Goal: Task Accomplishment & Management: Use online tool/utility

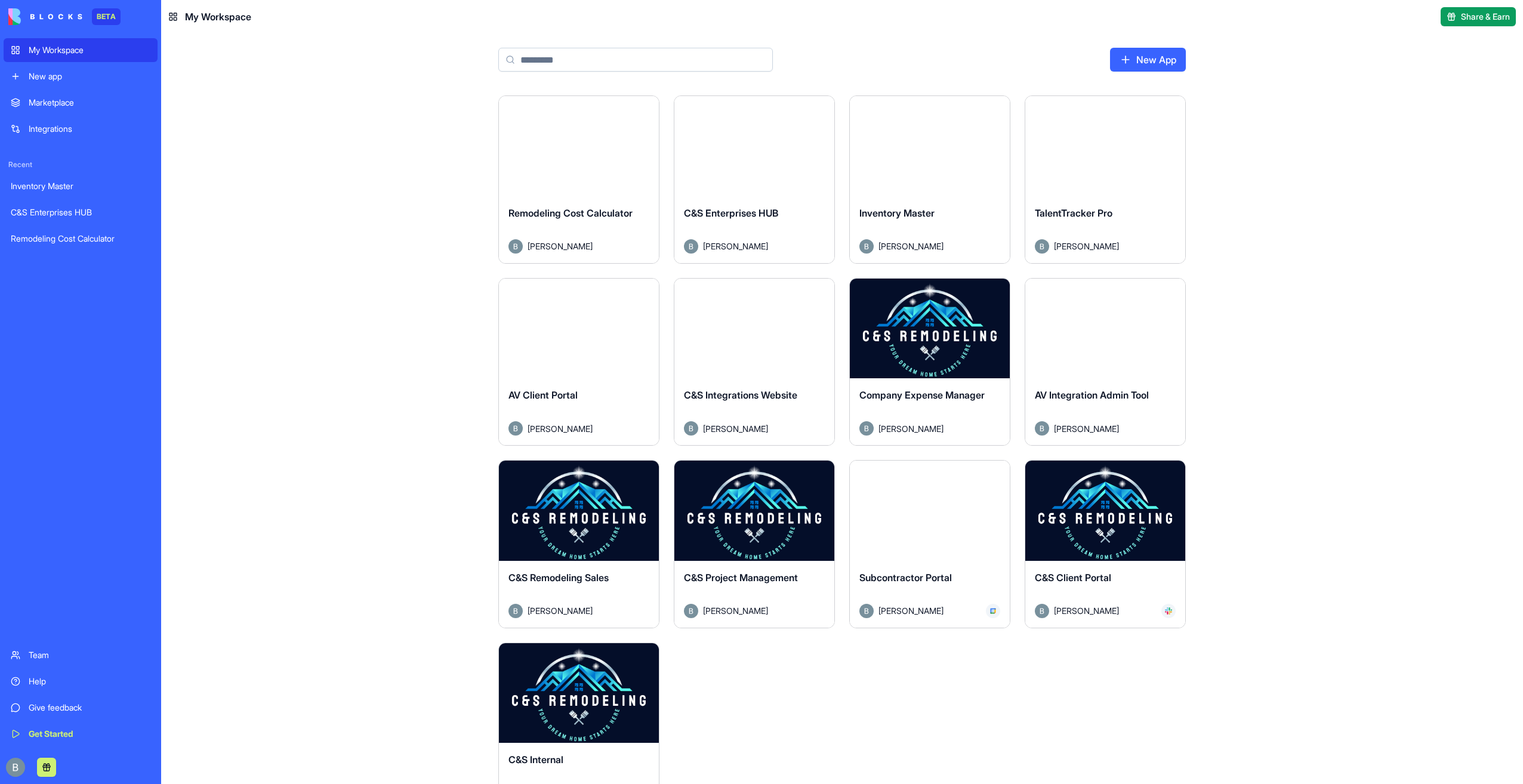
click at [1100, 512] on button "Launch" at bounding box center [1105, 511] width 90 height 24
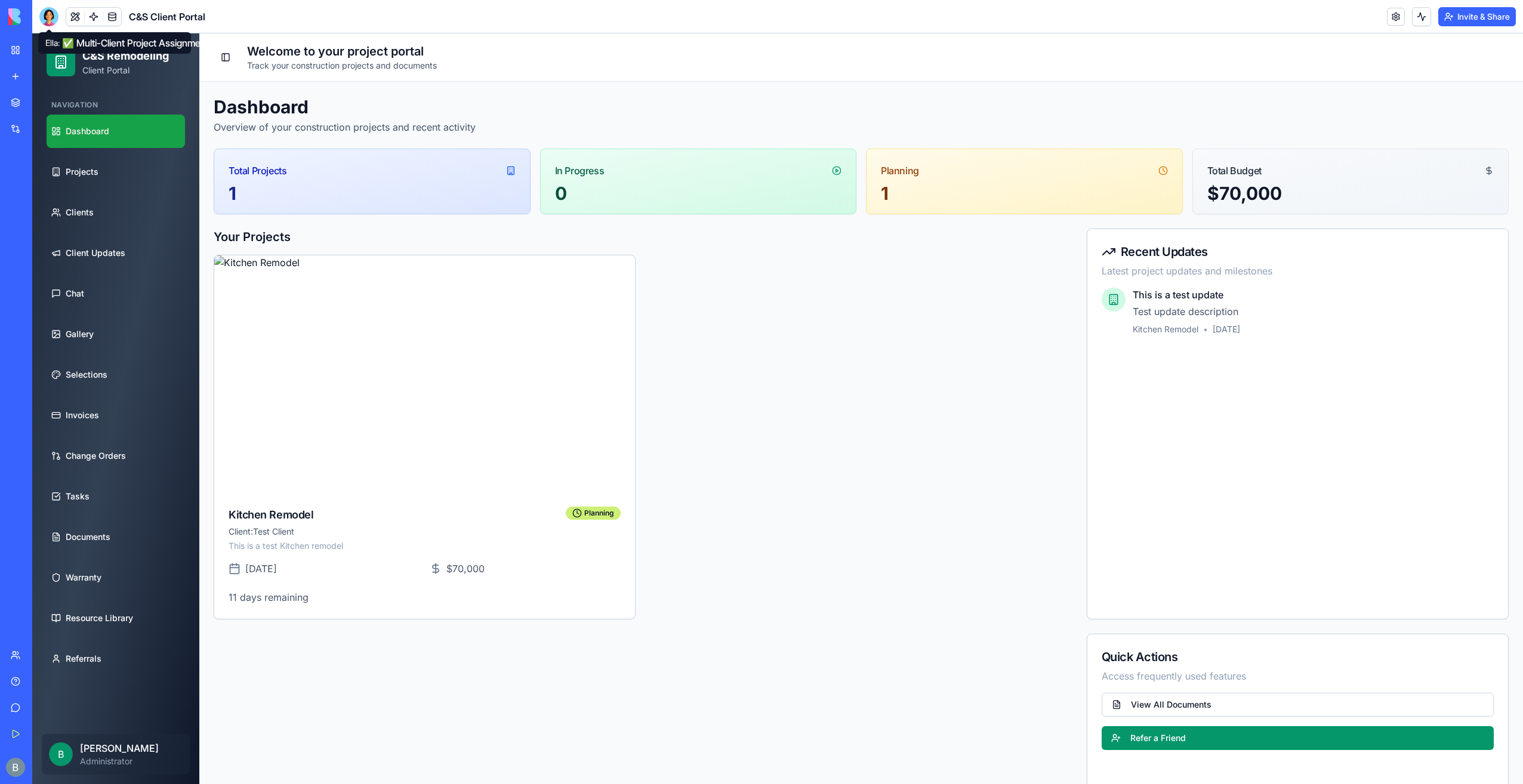
click at [52, 23] on div at bounding box center [48, 16] width 19 height 19
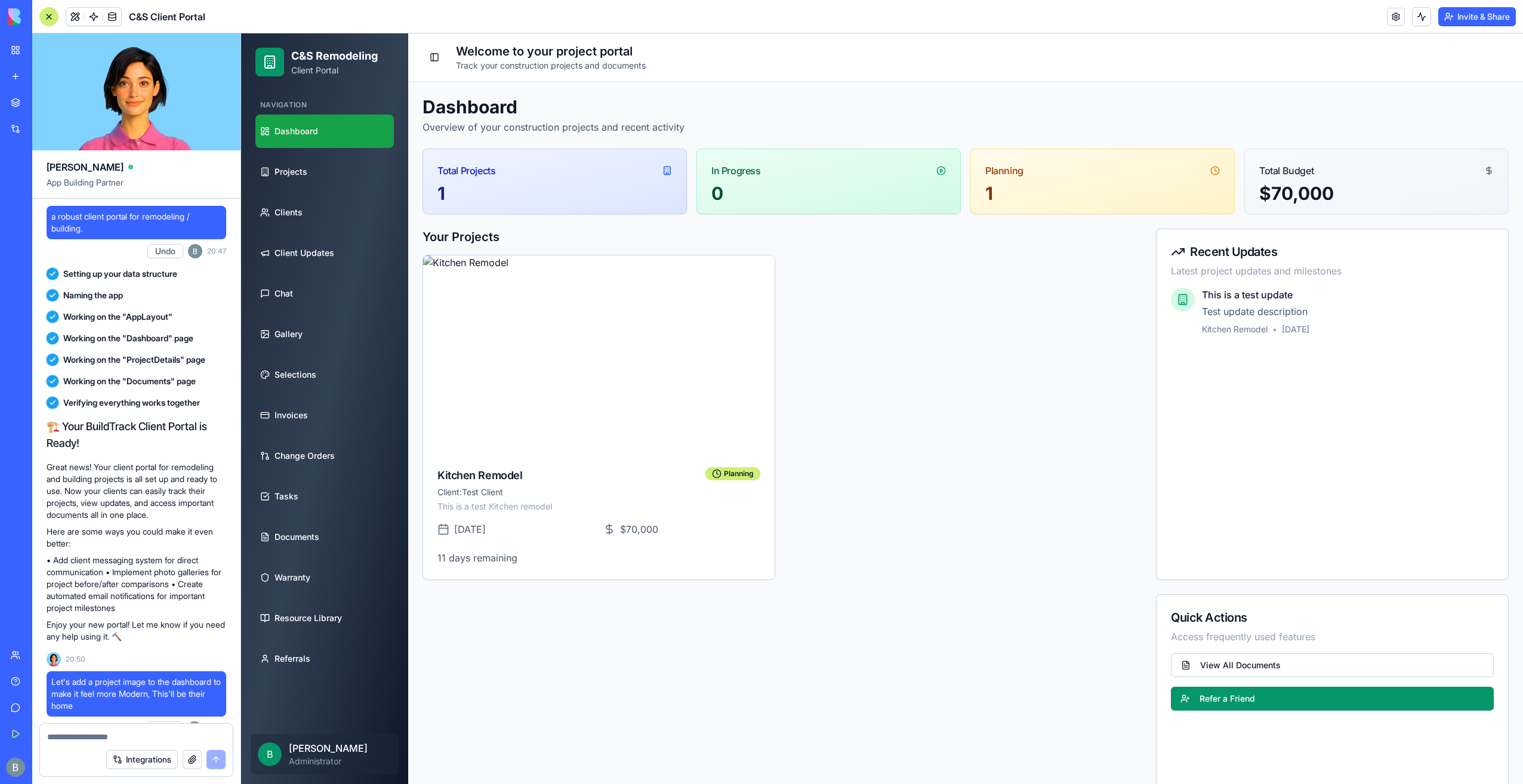
scroll to position [77551, 0]
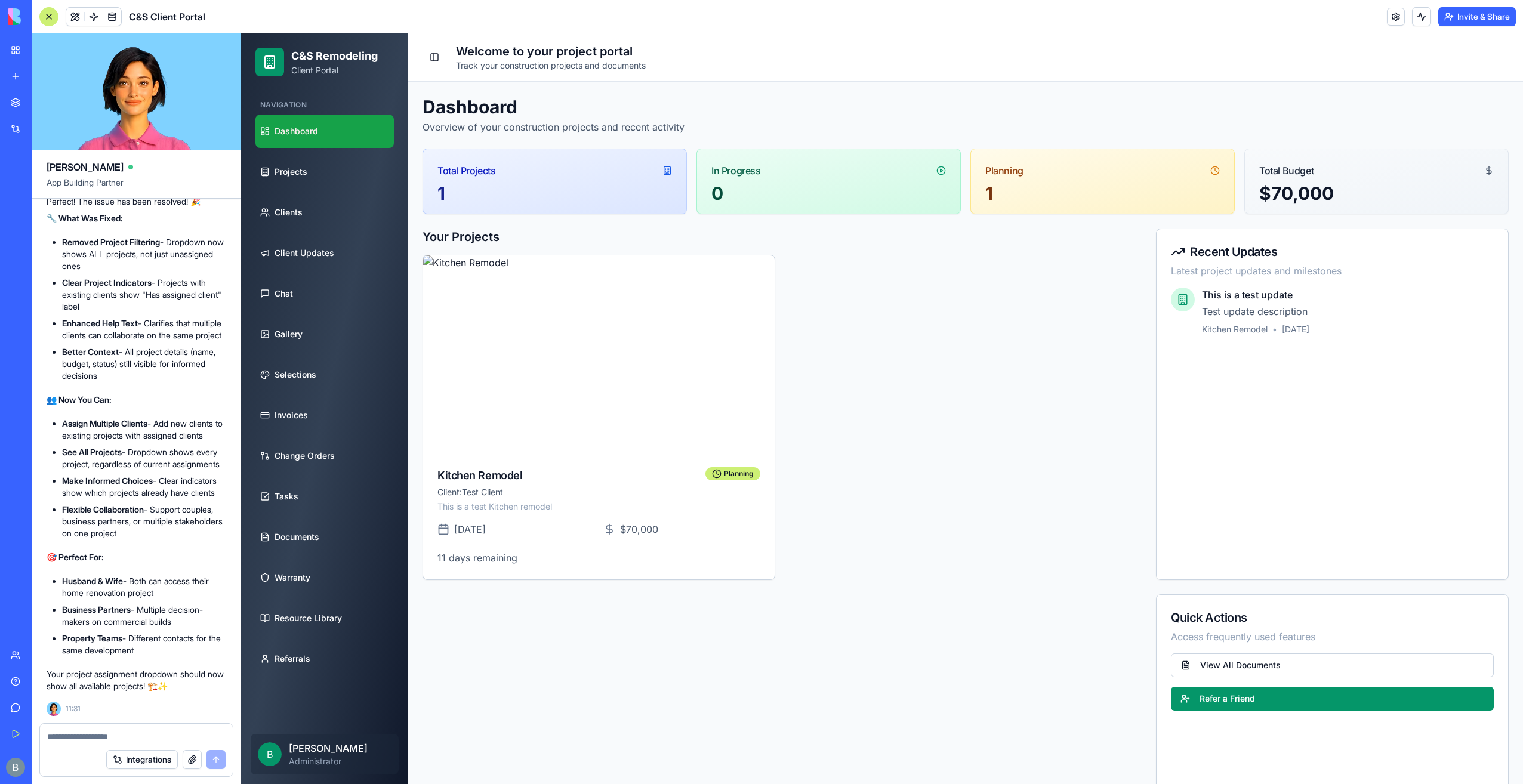
click at [140, 732] on textarea at bounding box center [136, 737] width 178 height 12
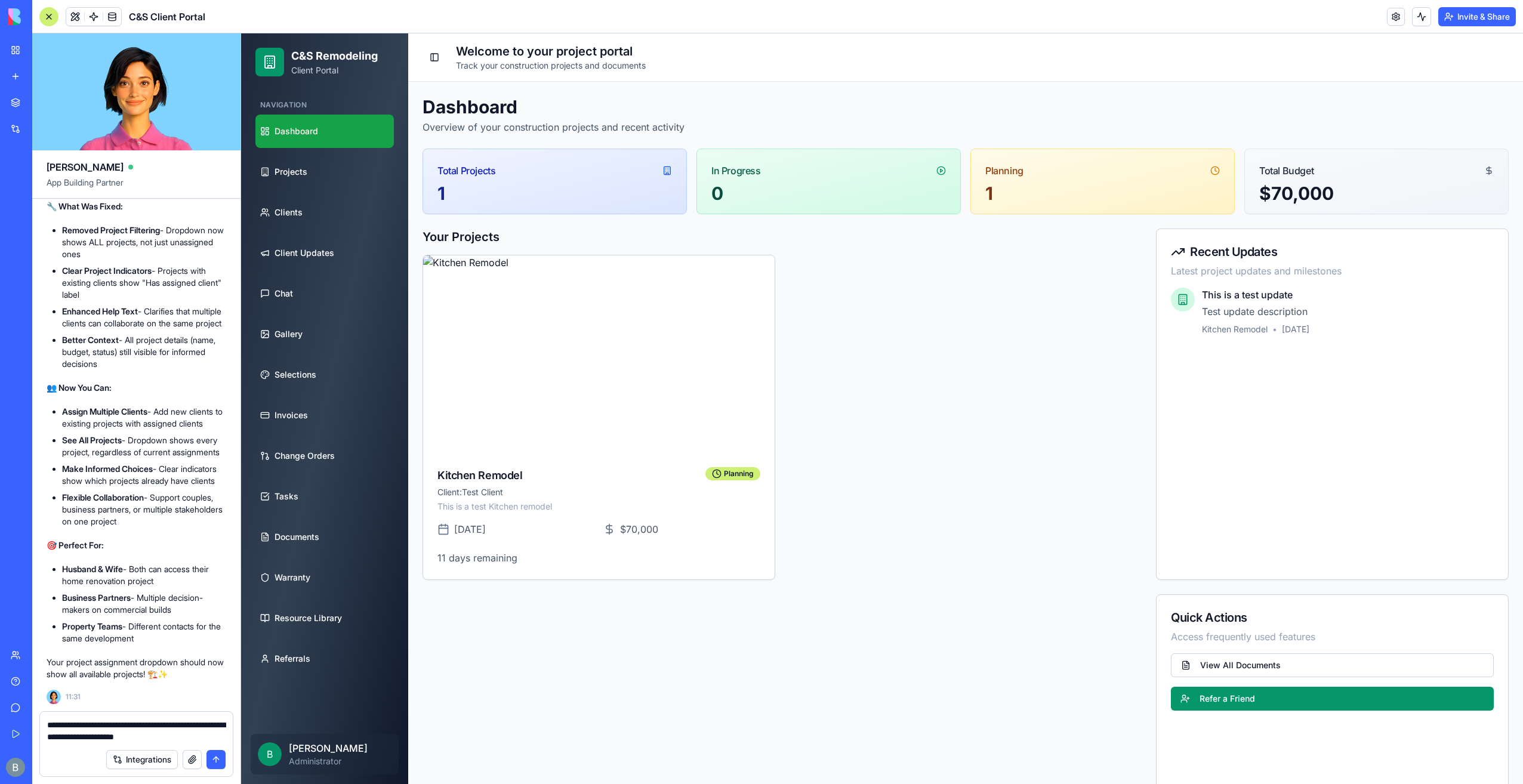
type textarea "**********"
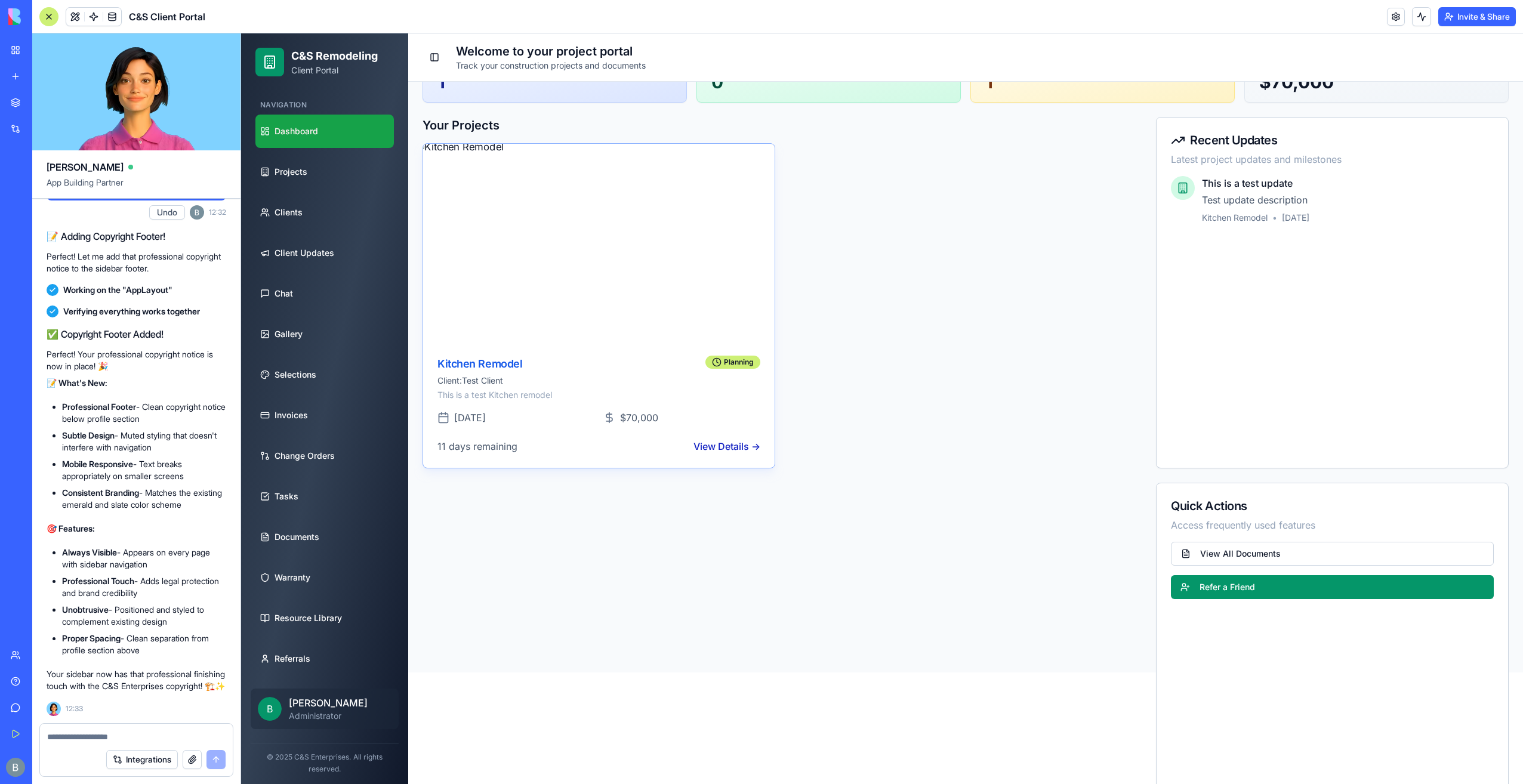
scroll to position [0, 0]
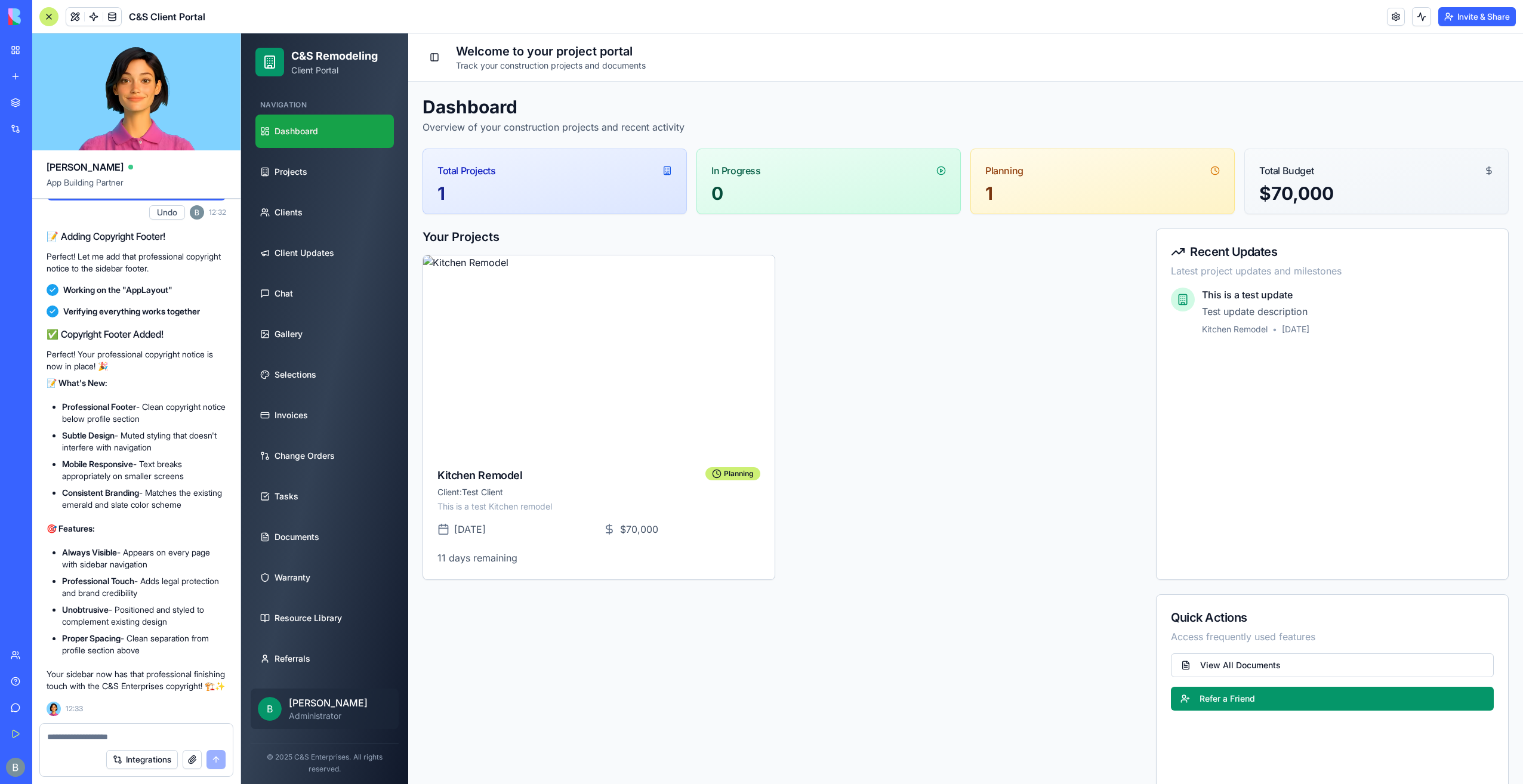
click at [20, 50] on link "My Workspace" at bounding box center [27, 50] width 48 height 24
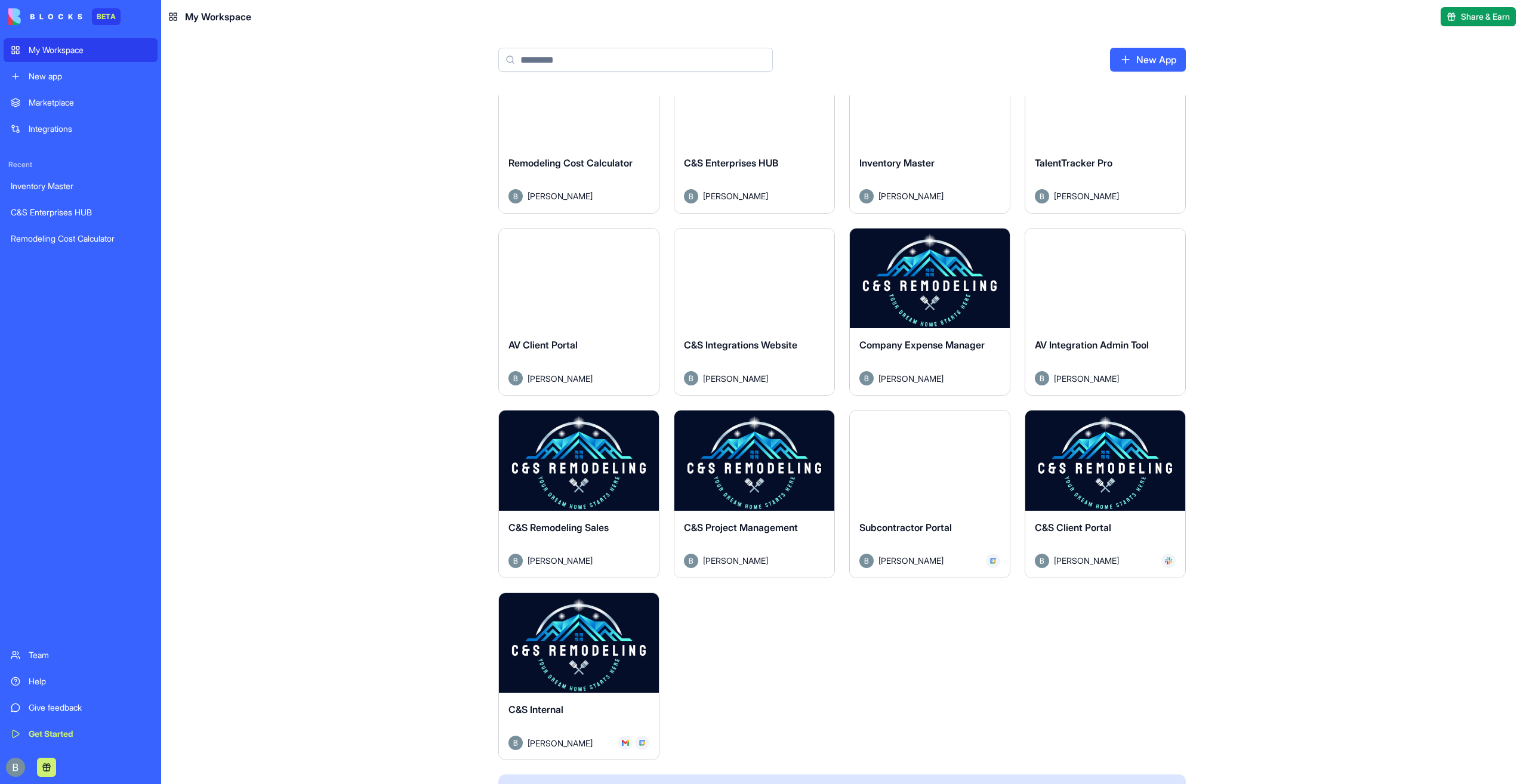
scroll to position [119, 0]
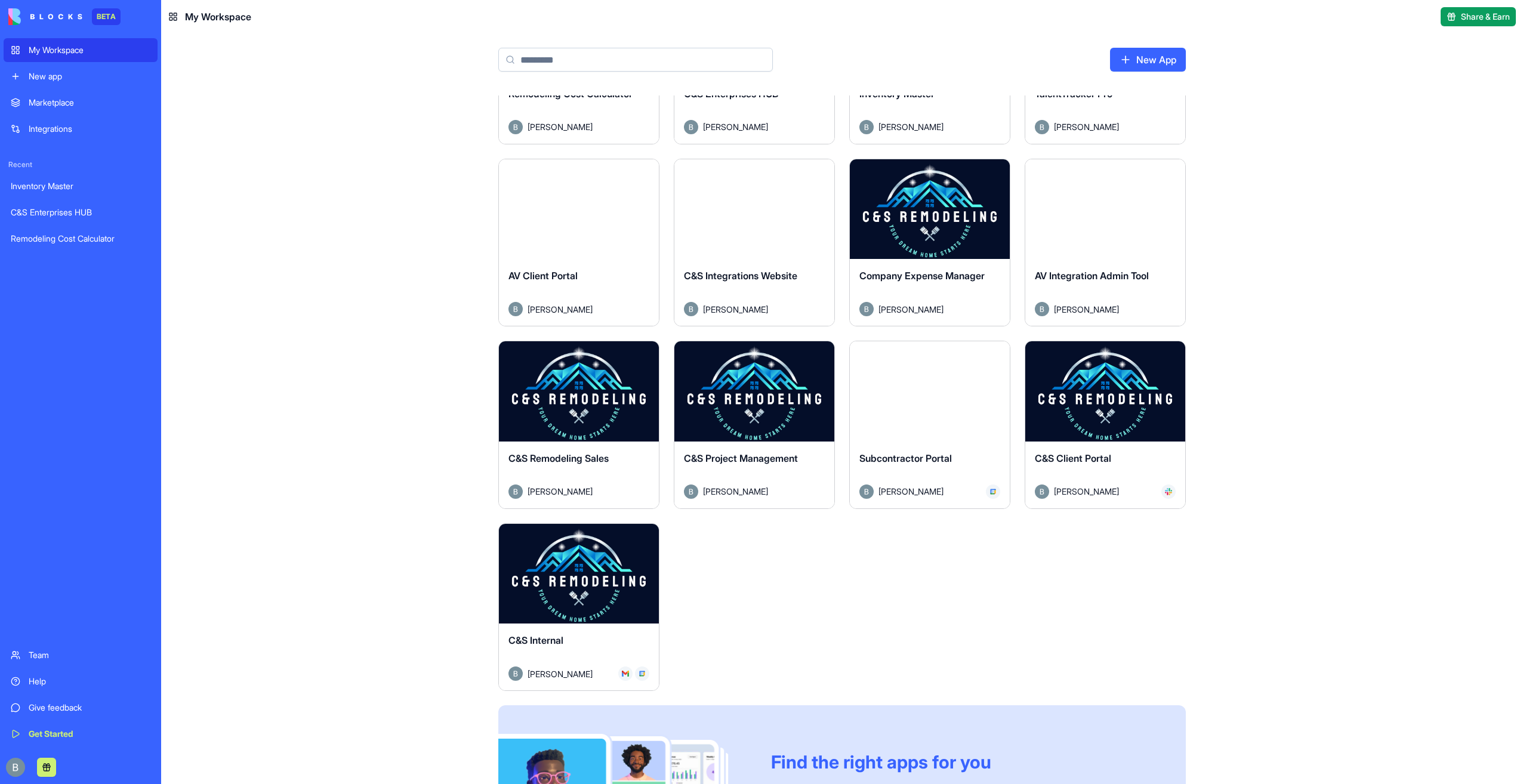
click at [602, 575] on button "Launch" at bounding box center [579, 573] width 90 height 24
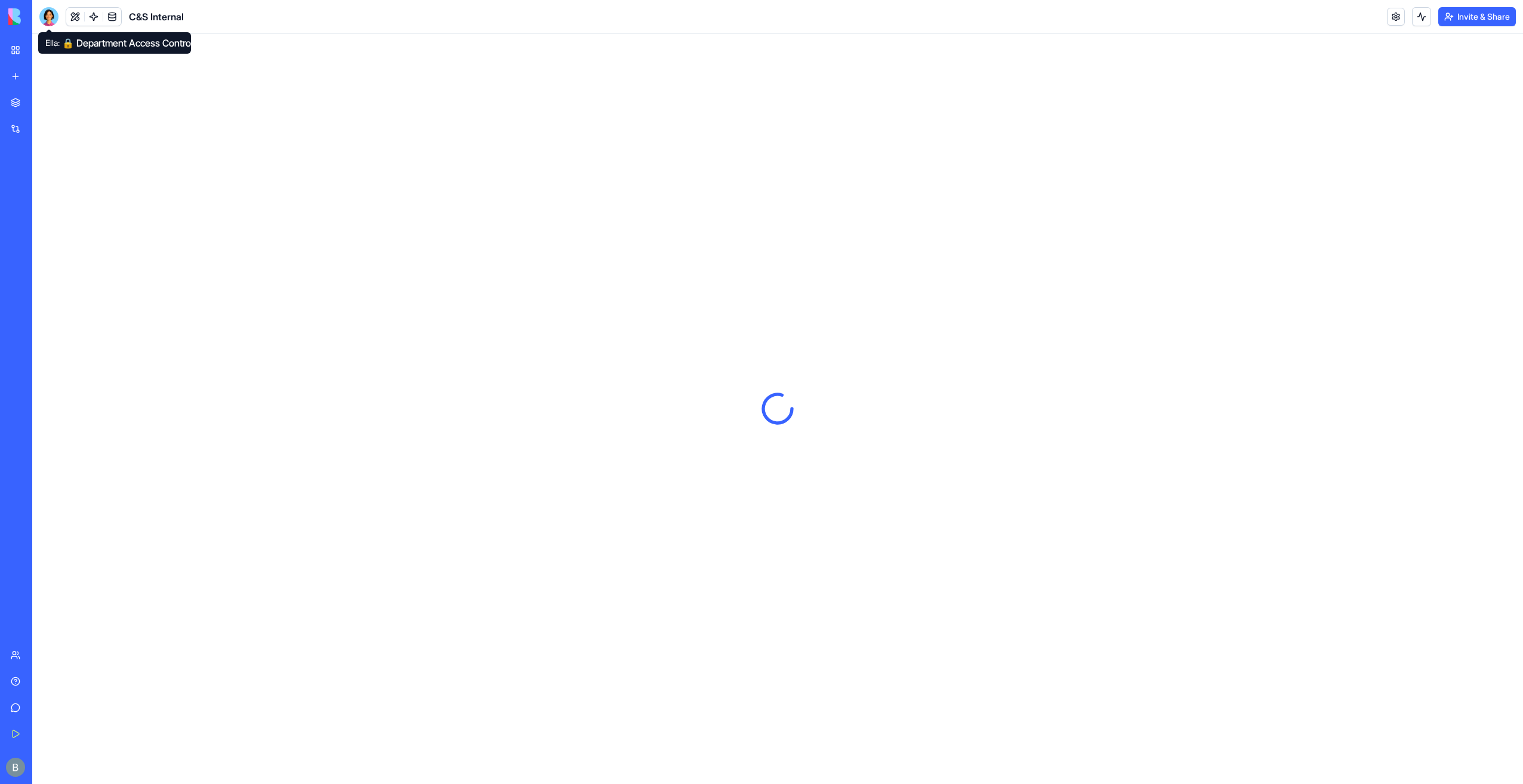
click at [50, 16] on div at bounding box center [48, 16] width 19 height 19
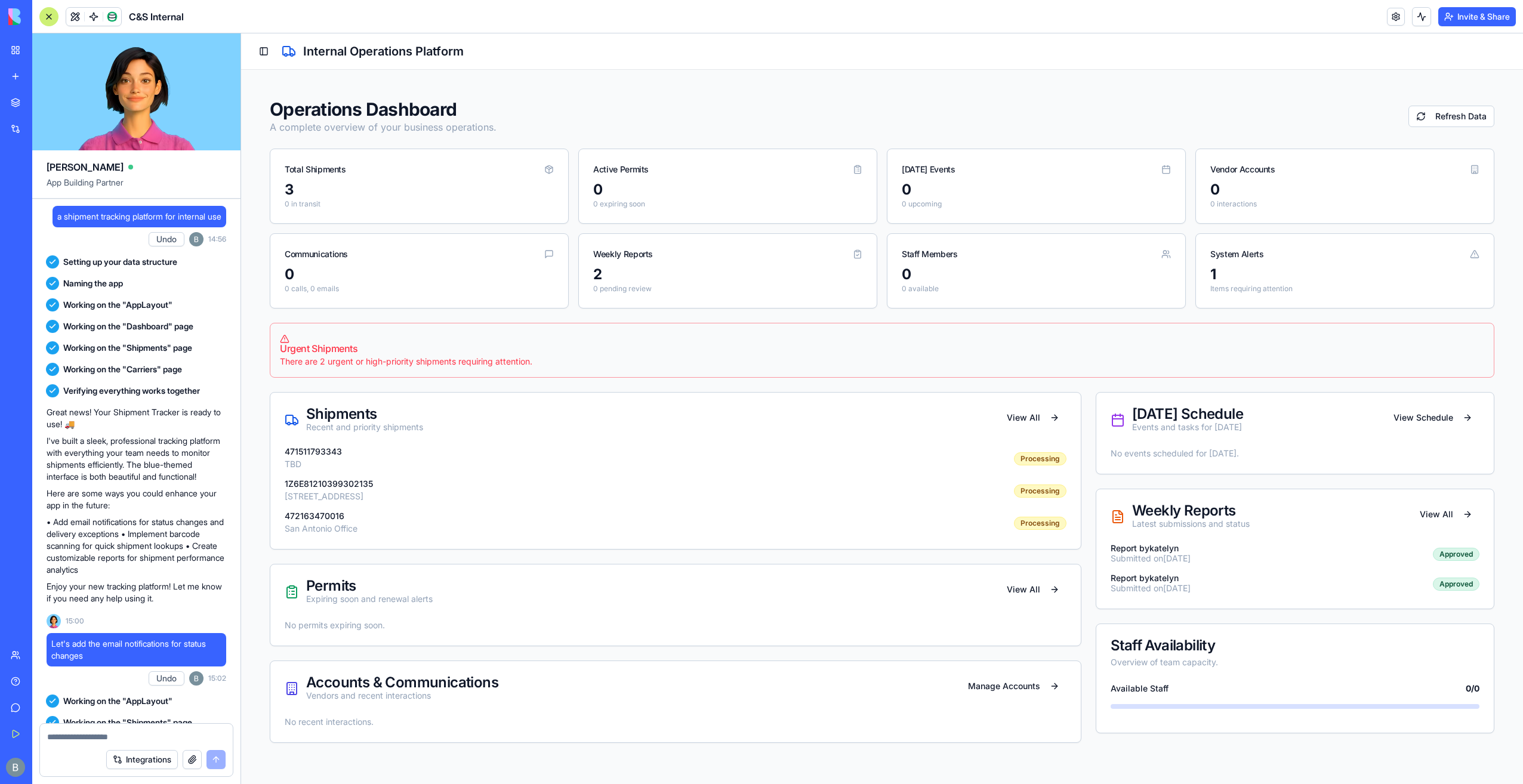
scroll to position [79402, 0]
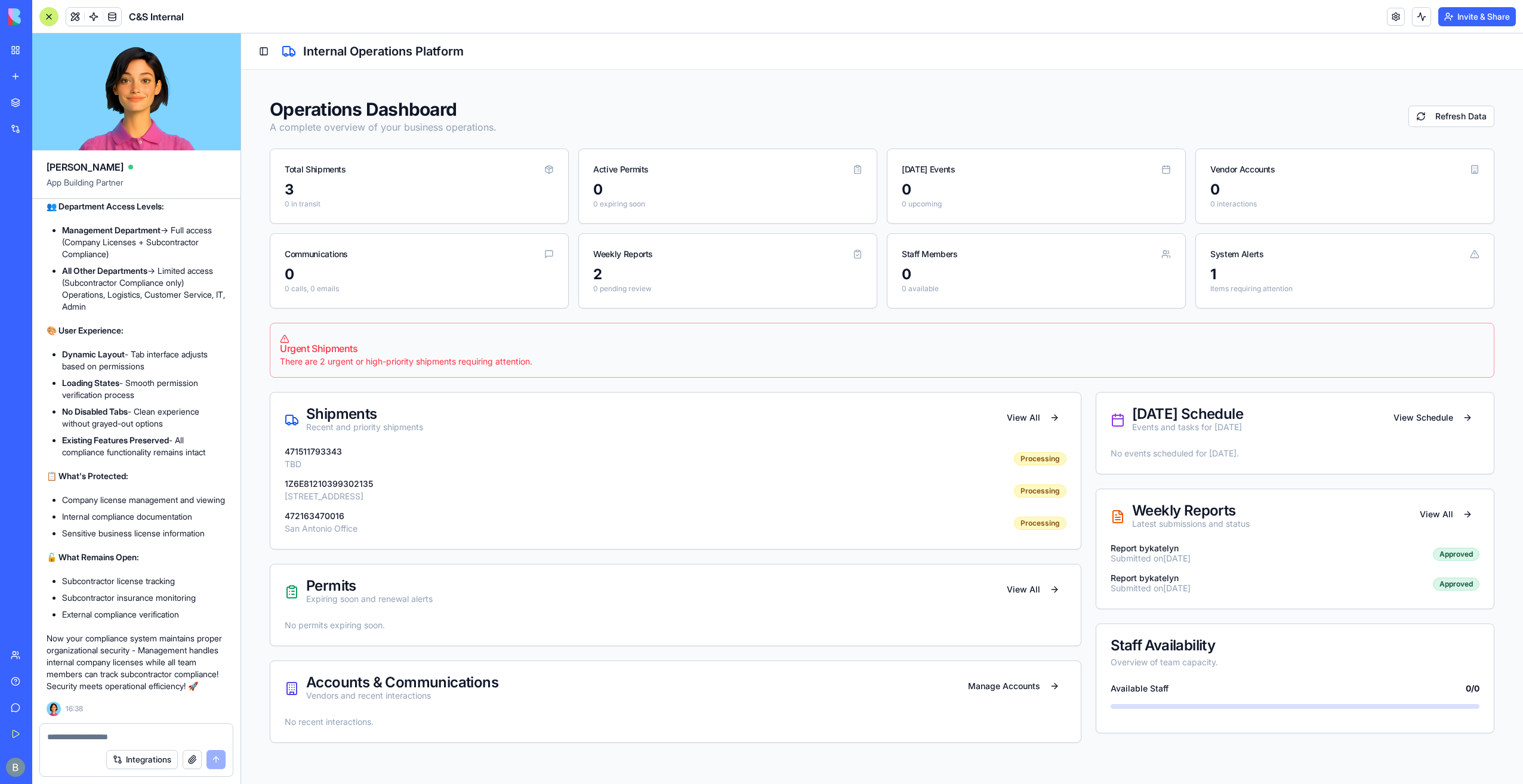
click at [254, 48] on div "Toggle Sidebar Internal Operations Platform" at bounding box center [882, 52] width 1282 height 37
click at [269, 52] on button "Toggle Sidebar" at bounding box center [264, 52] width 17 height 17
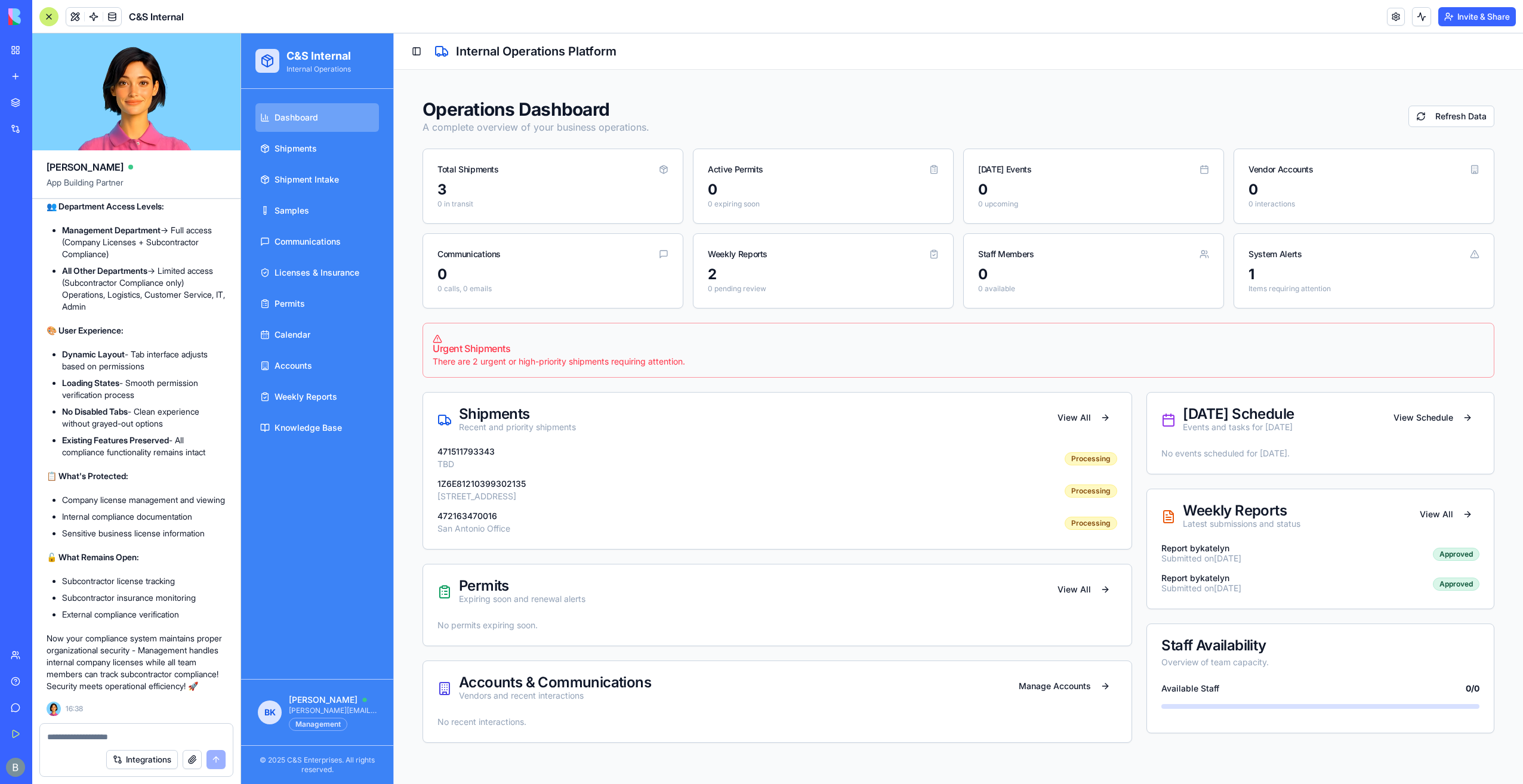
click at [20, 48] on link "My Workspace" at bounding box center [27, 50] width 48 height 24
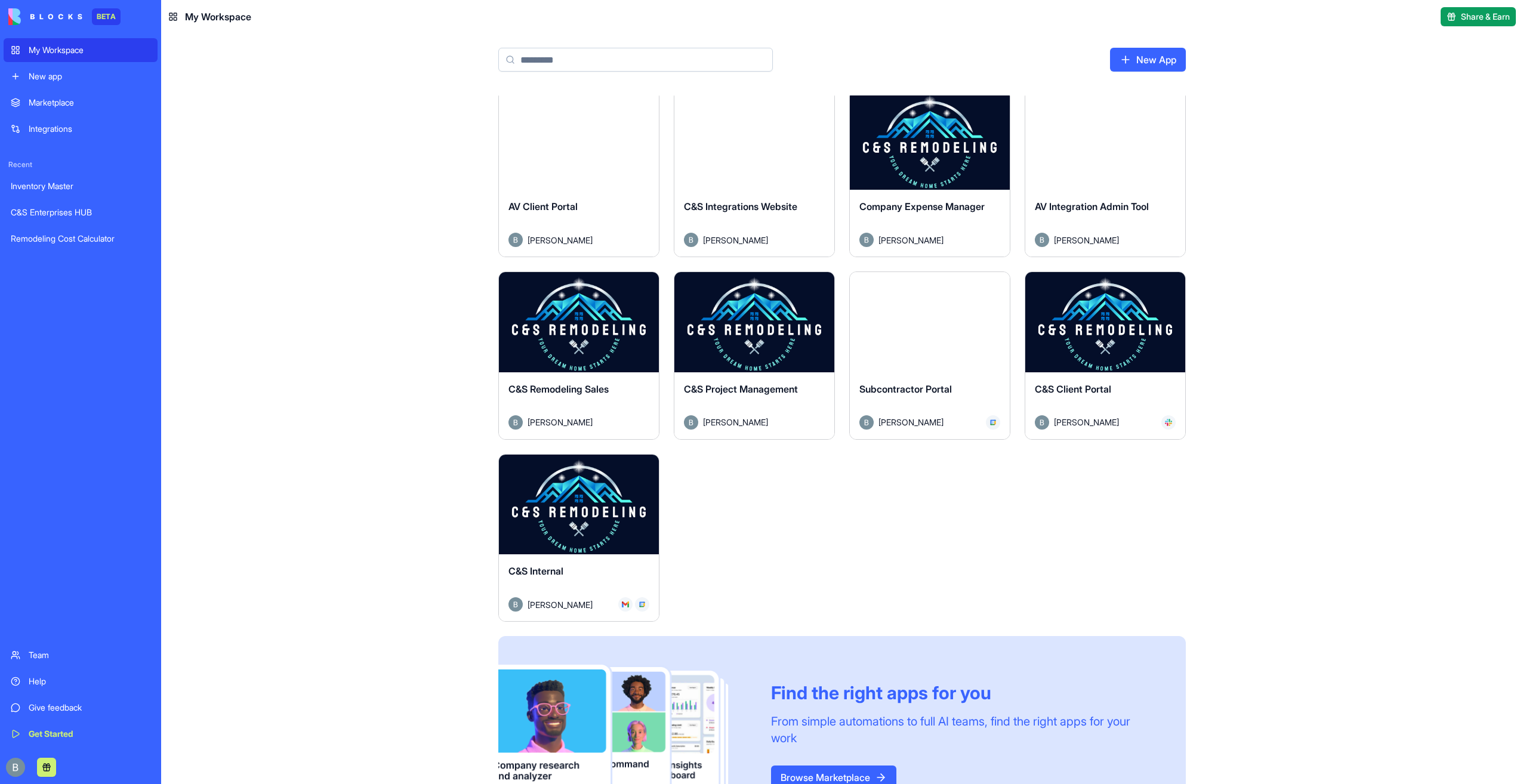
scroll to position [238, 0]
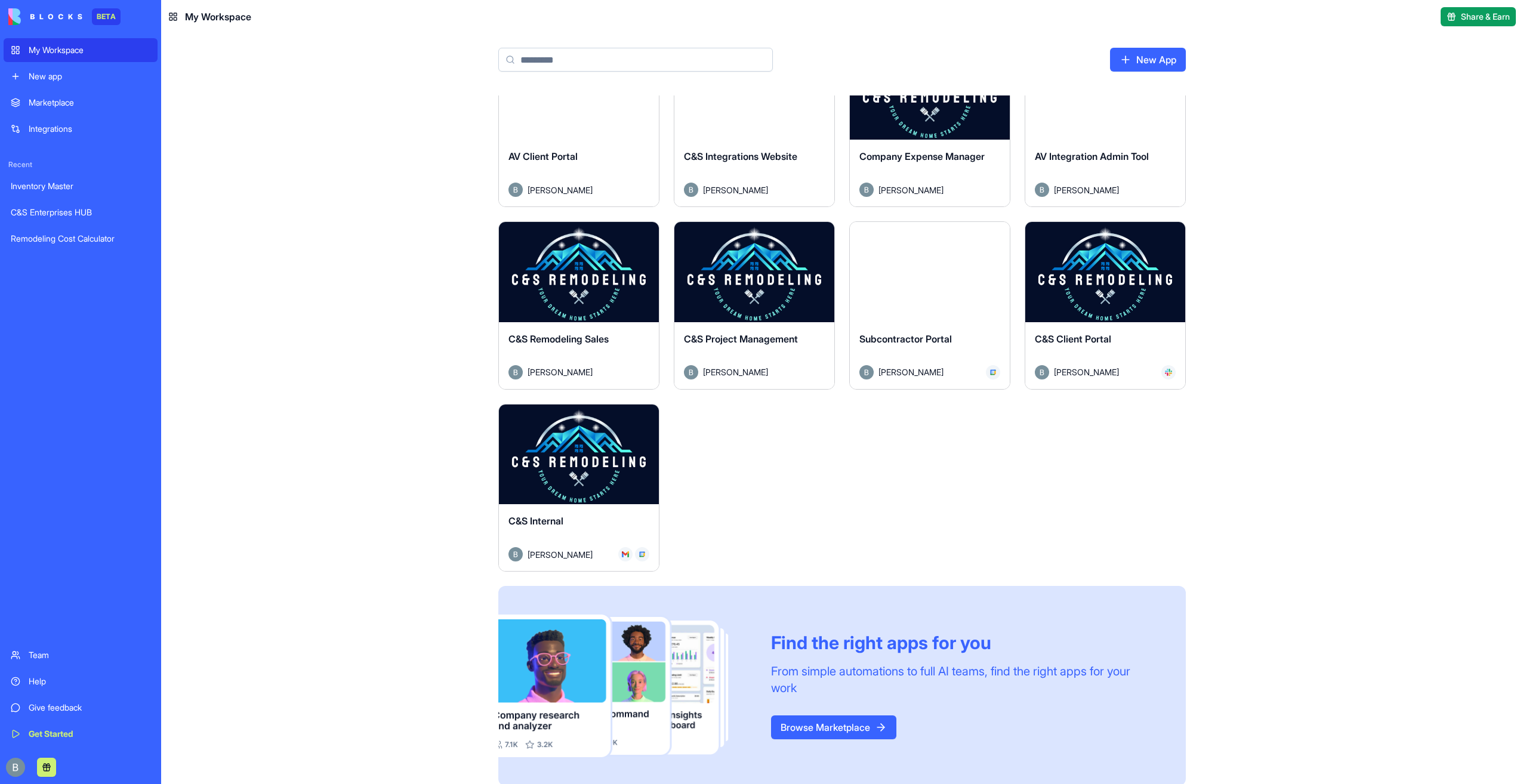
click at [582, 279] on button "Launch" at bounding box center [579, 272] width 90 height 24
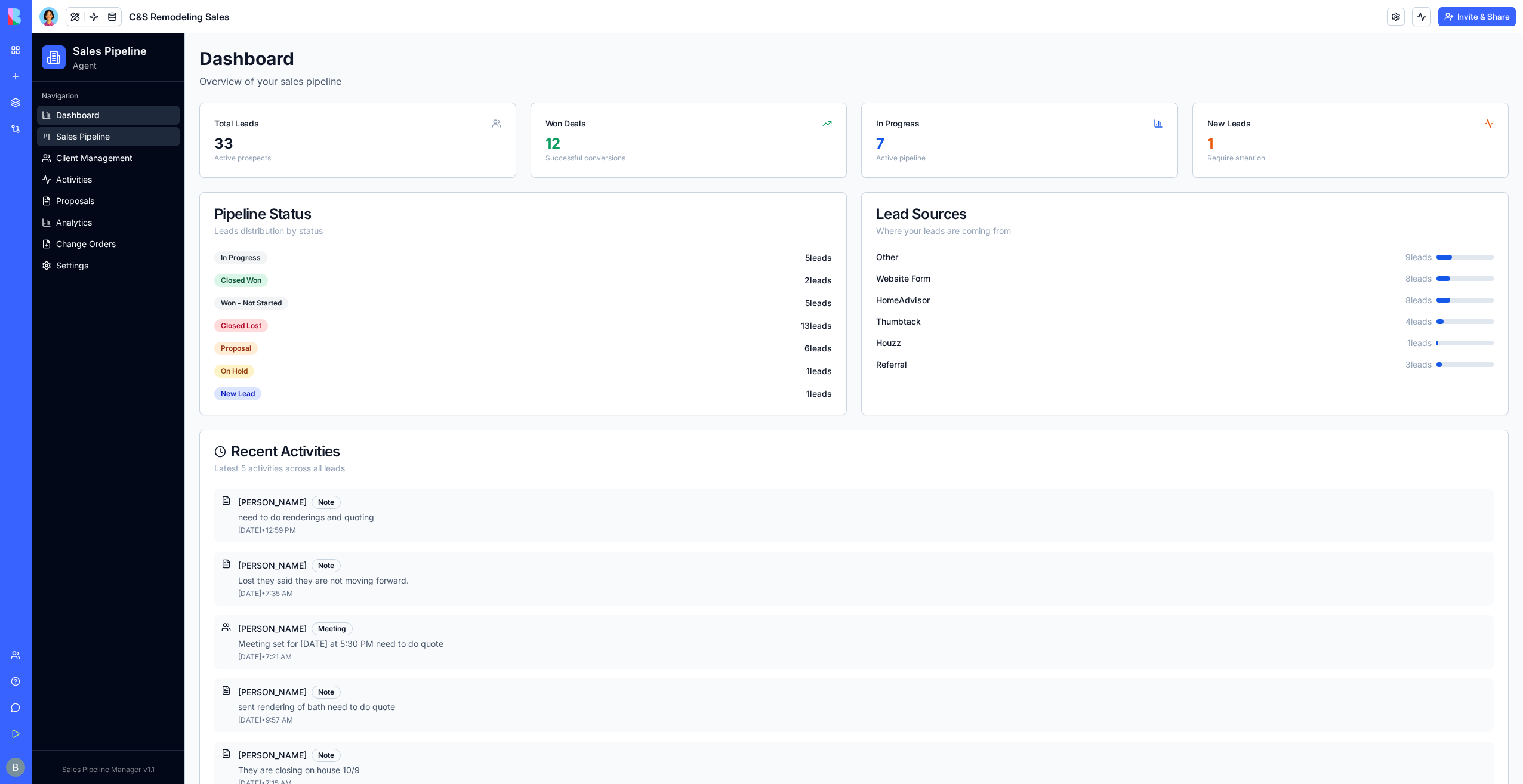
click at [94, 134] on span "Sales Pipeline" at bounding box center [83, 137] width 54 height 12
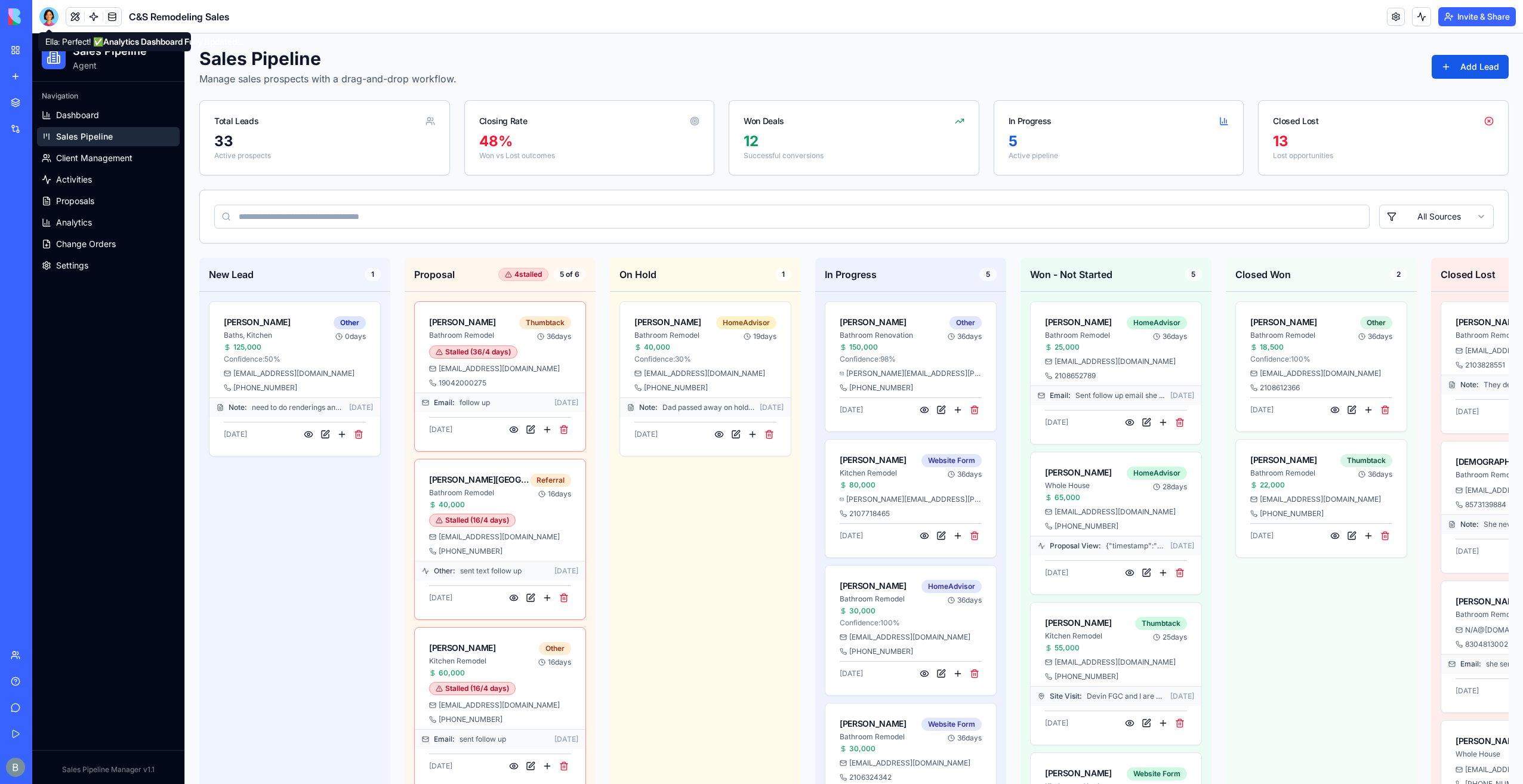
click at [56, 17] on div at bounding box center [48, 16] width 19 height 19
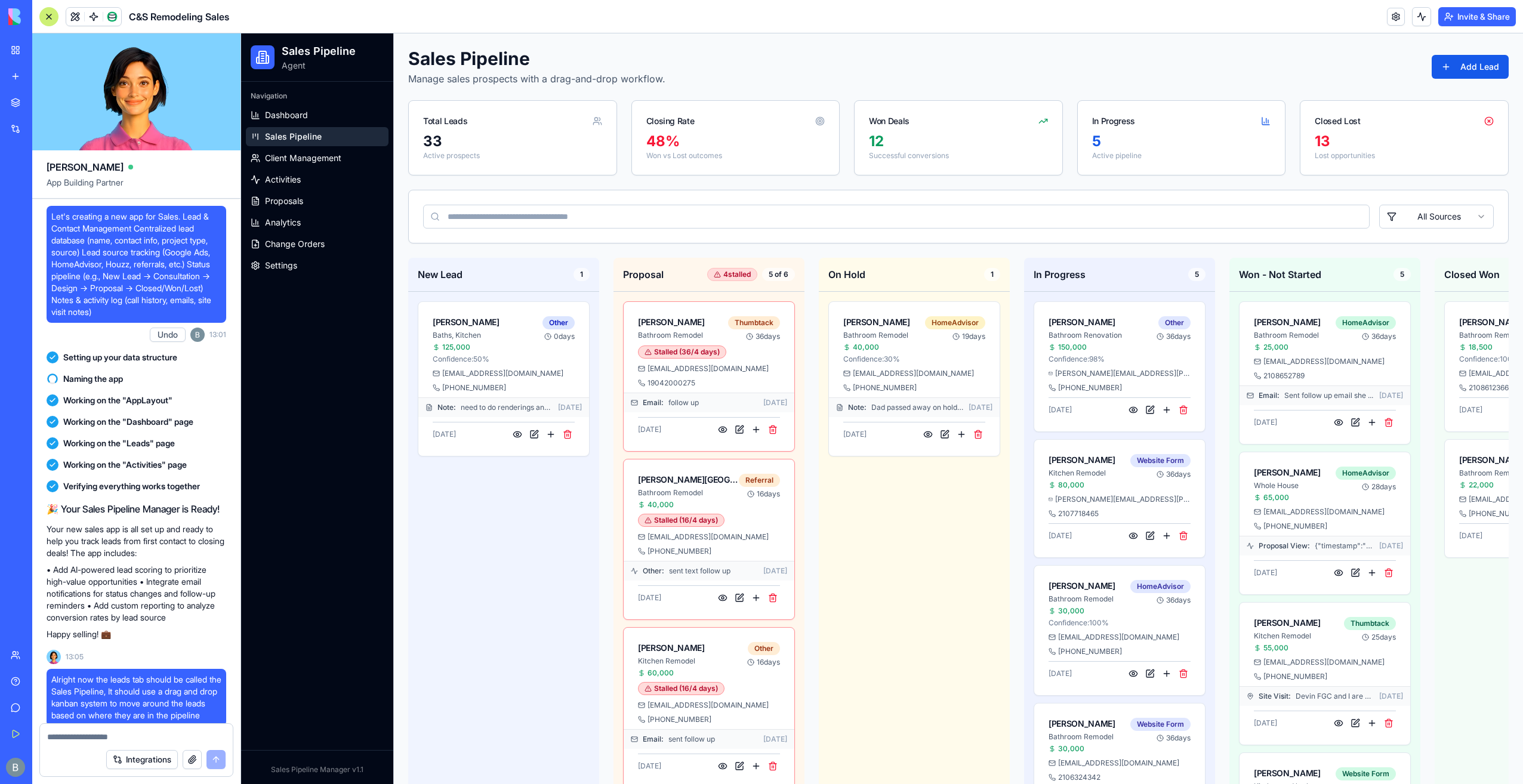
scroll to position [117636, 0]
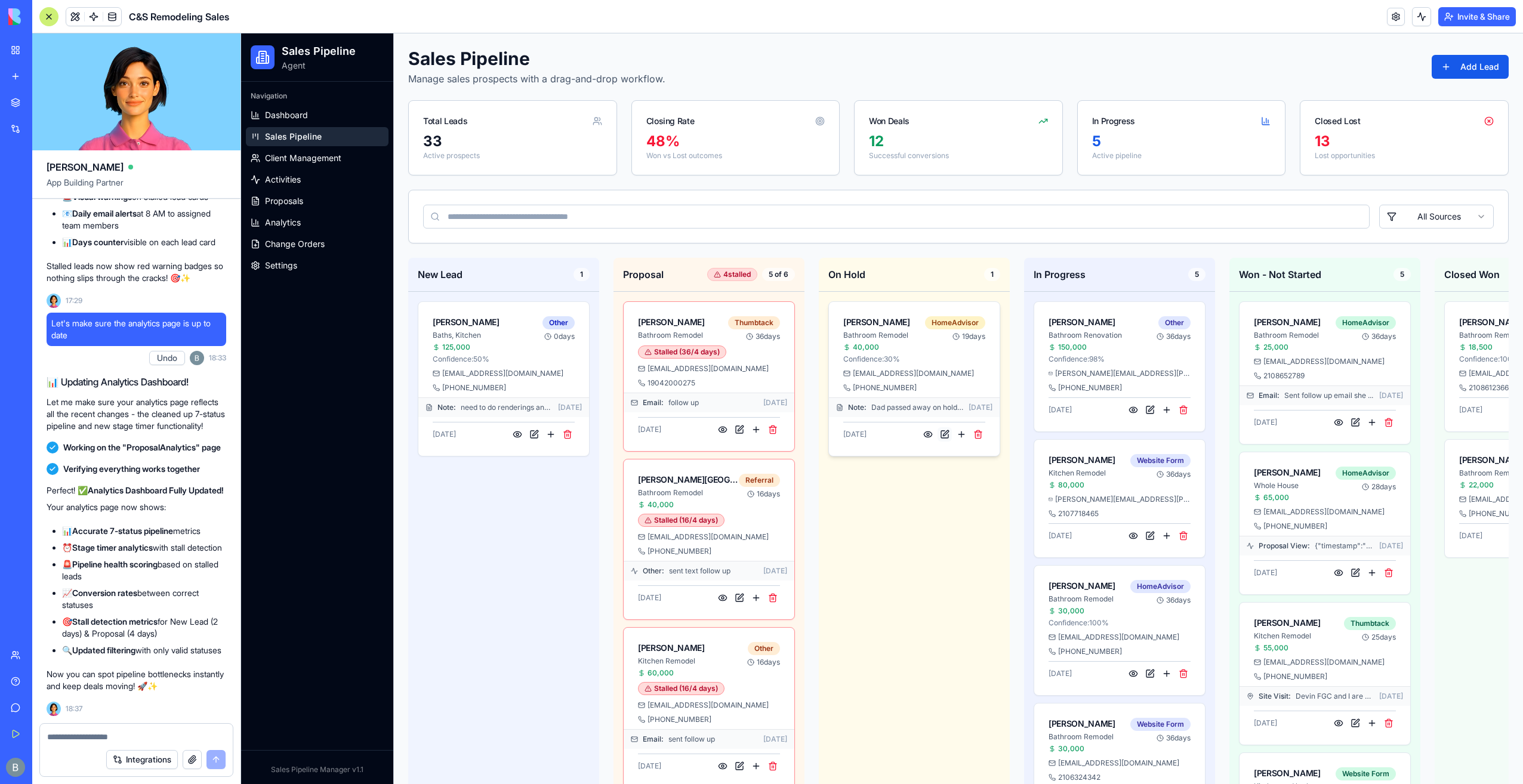
click at [948, 432] on button at bounding box center [945, 434] width 14 height 14
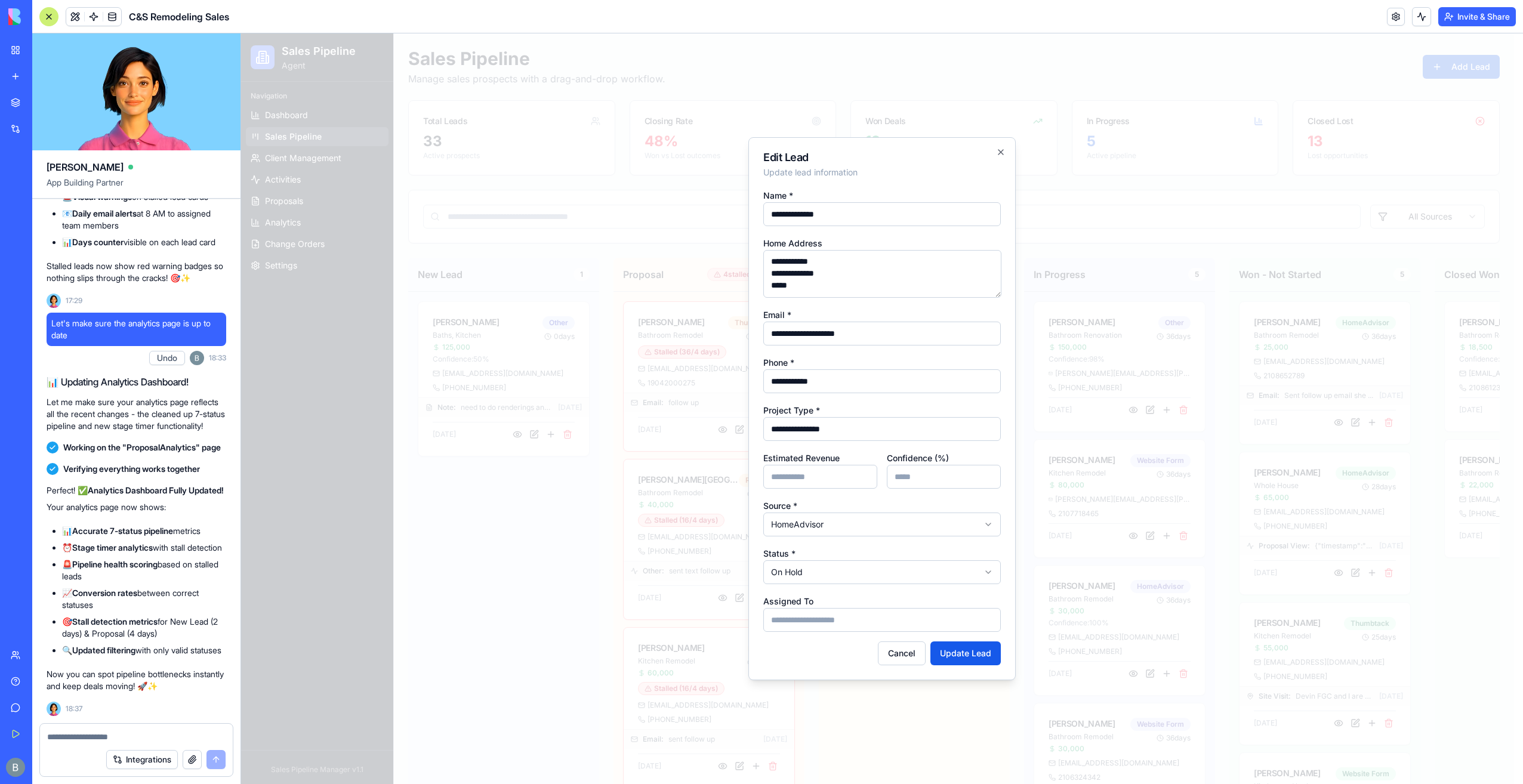
click at [802, 514] on body "Sales Pipeline Agent Navigation Dashboard Sales Pipeline Client Management Acti…" at bounding box center [878, 620] width 1273 height 1174
click at [680, 530] on div at bounding box center [882, 409] width 1282 height 751
click at [647, 530] on div at bounding box center [882, 409] width 1282 height 751
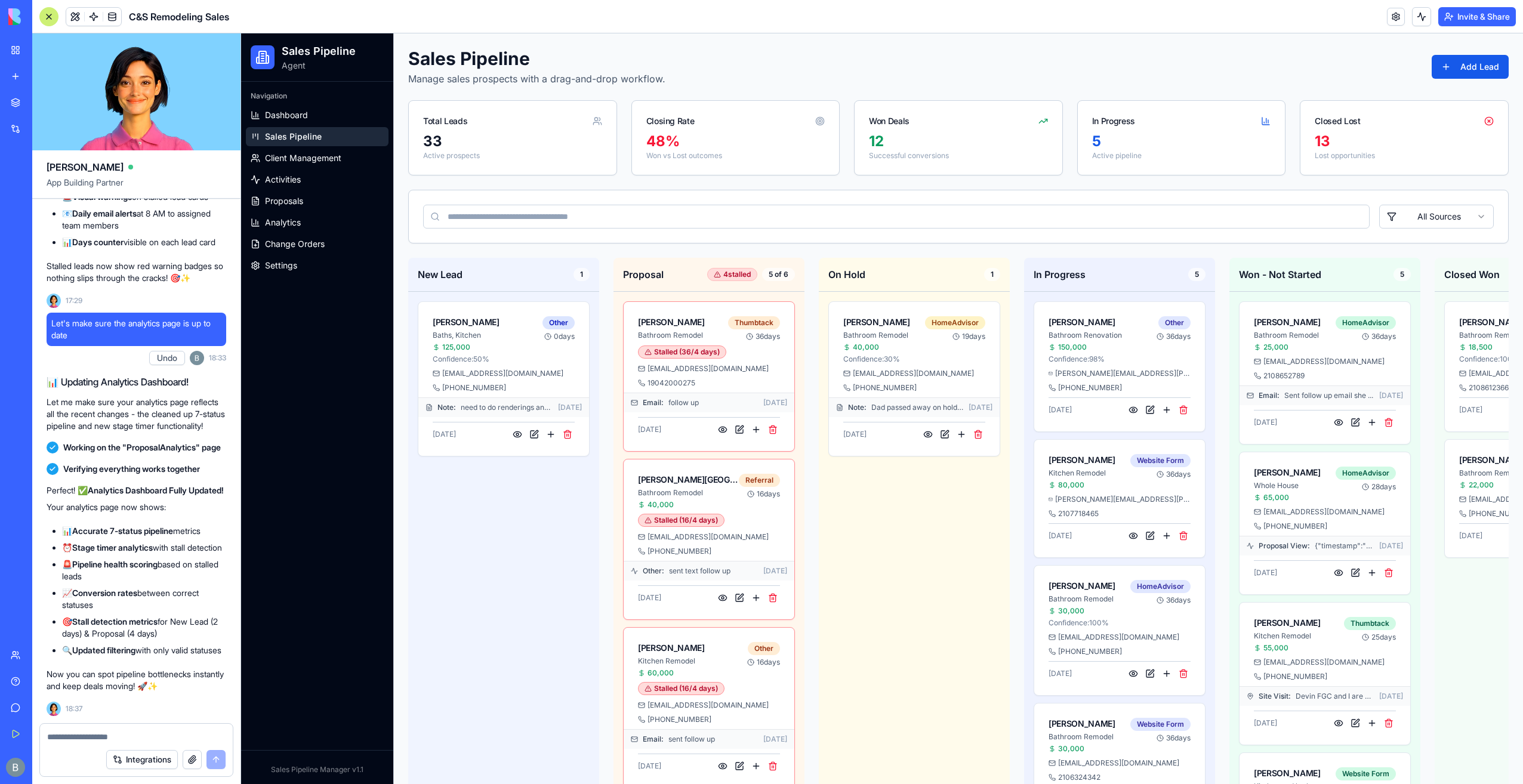
drag, startPoint x: 130, startPoint y: 733, endPoint x: 132, endPoint y: 725, distance: 8.2
click at [130, 730] on div at bounding box center [136, 733] width 193 height 19
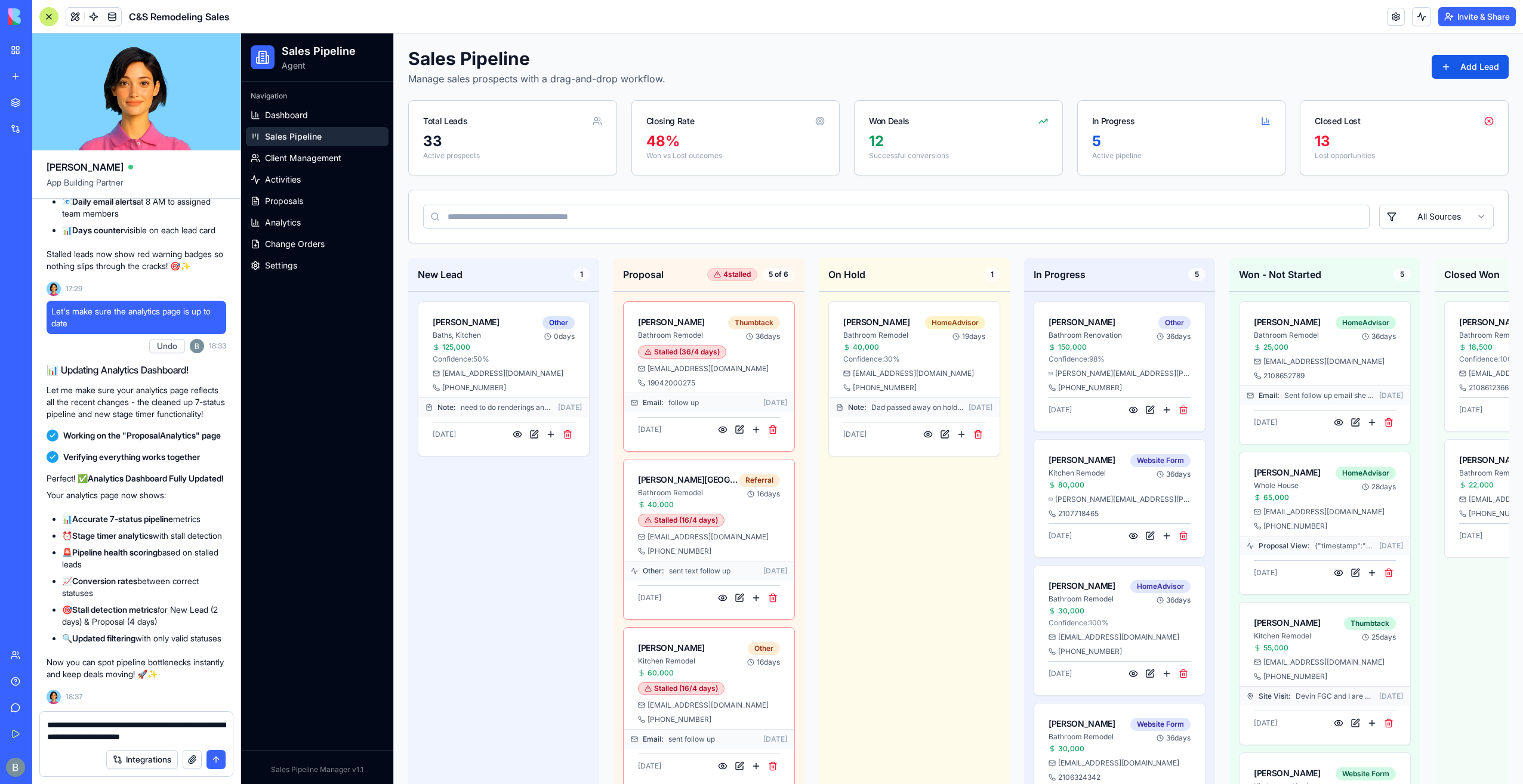
type textarea "**********"
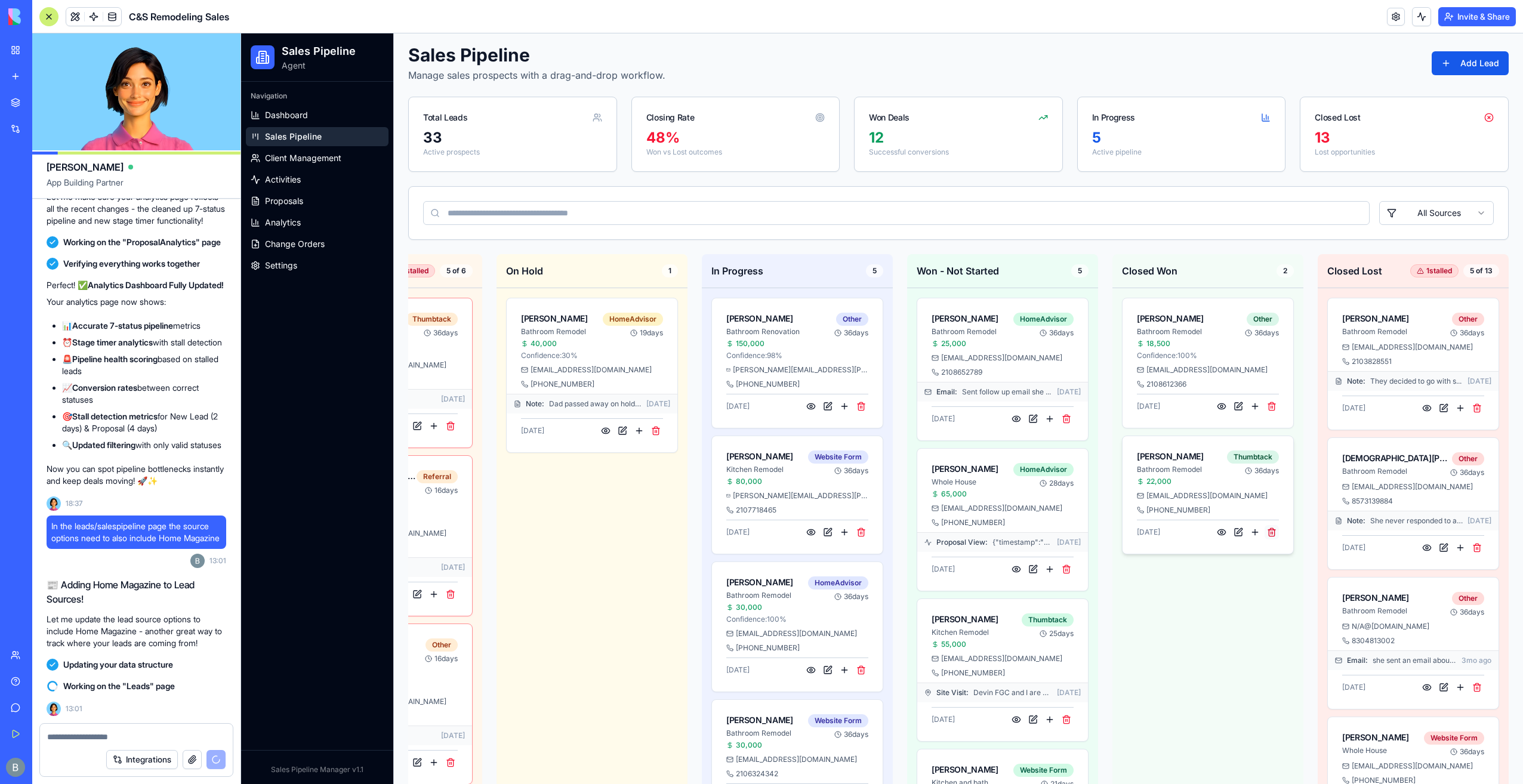
scroll to position [0, 0]
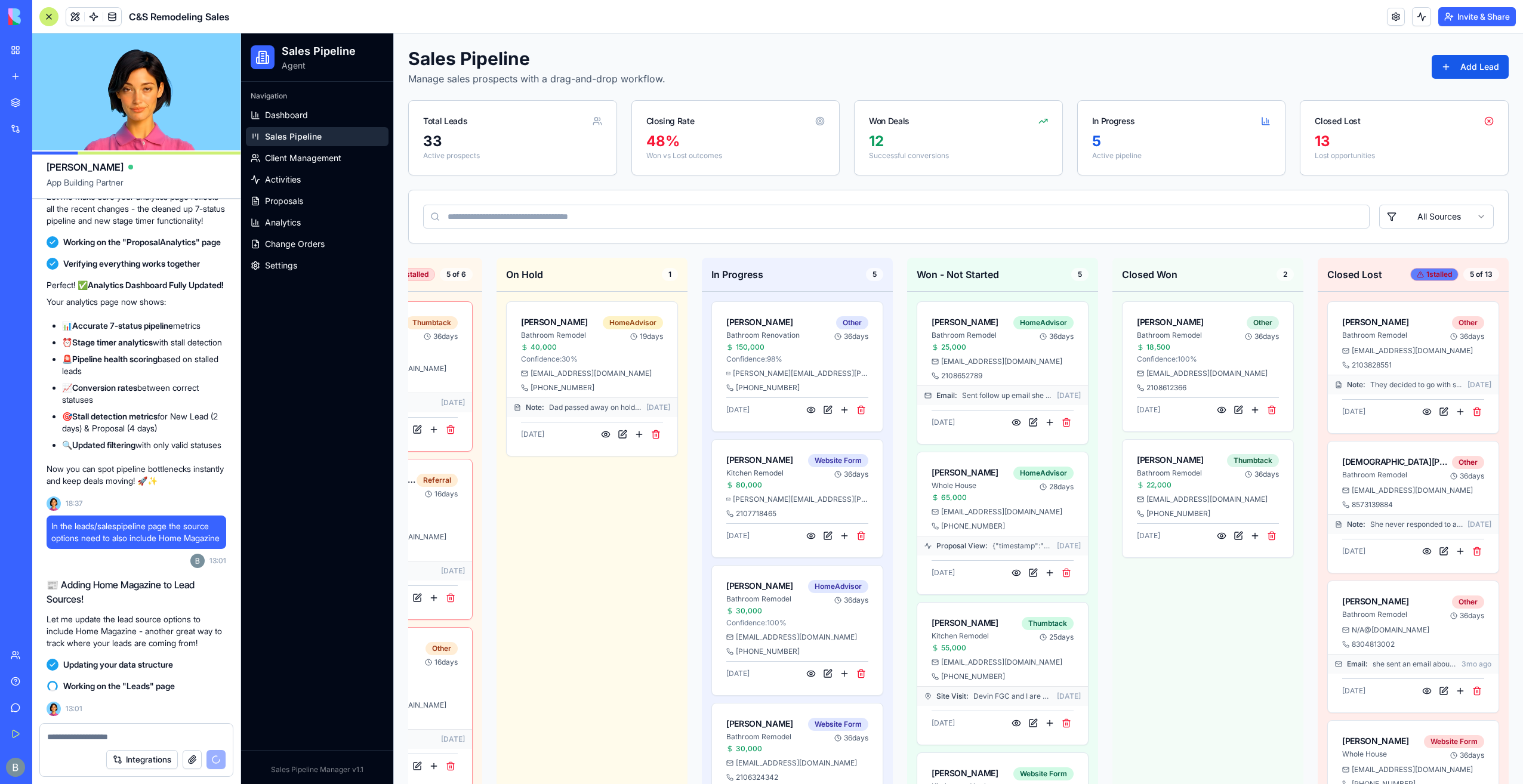
click at [1423, 273] on div "1 stalled" at bounding box center [1435, 274] width 48 height 13
click at [1395, 254] on div "Sales Pipeline Manage sales prospects with a drag-and-drop workflow. Add Lead T…" at bounding box center [958, 620] width 1100 height 1146
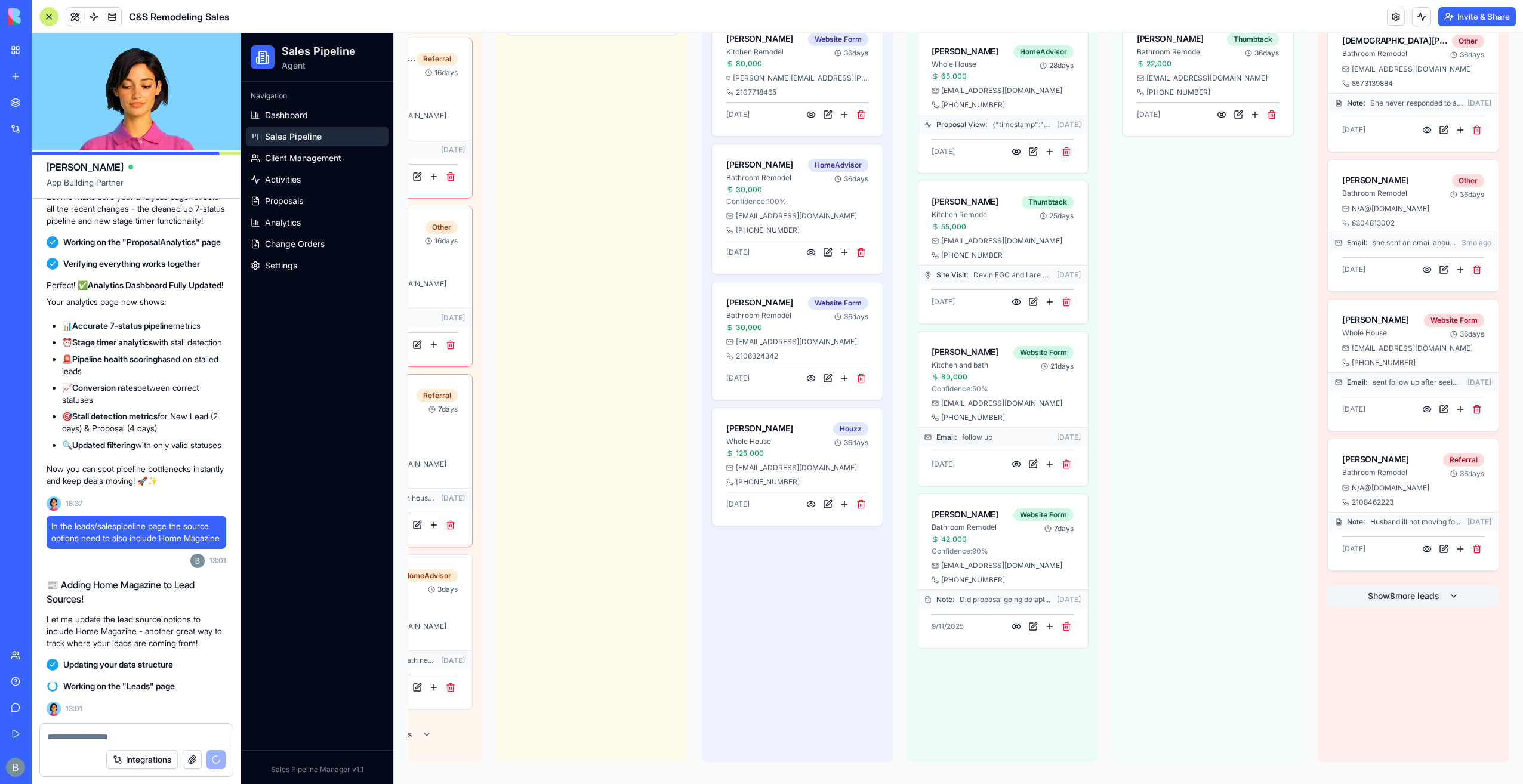
scroll to position [427, 0]
click at [1395, 593] on button "Show 8 more leads" at bounding box center [1414, 594] width 172 height 22
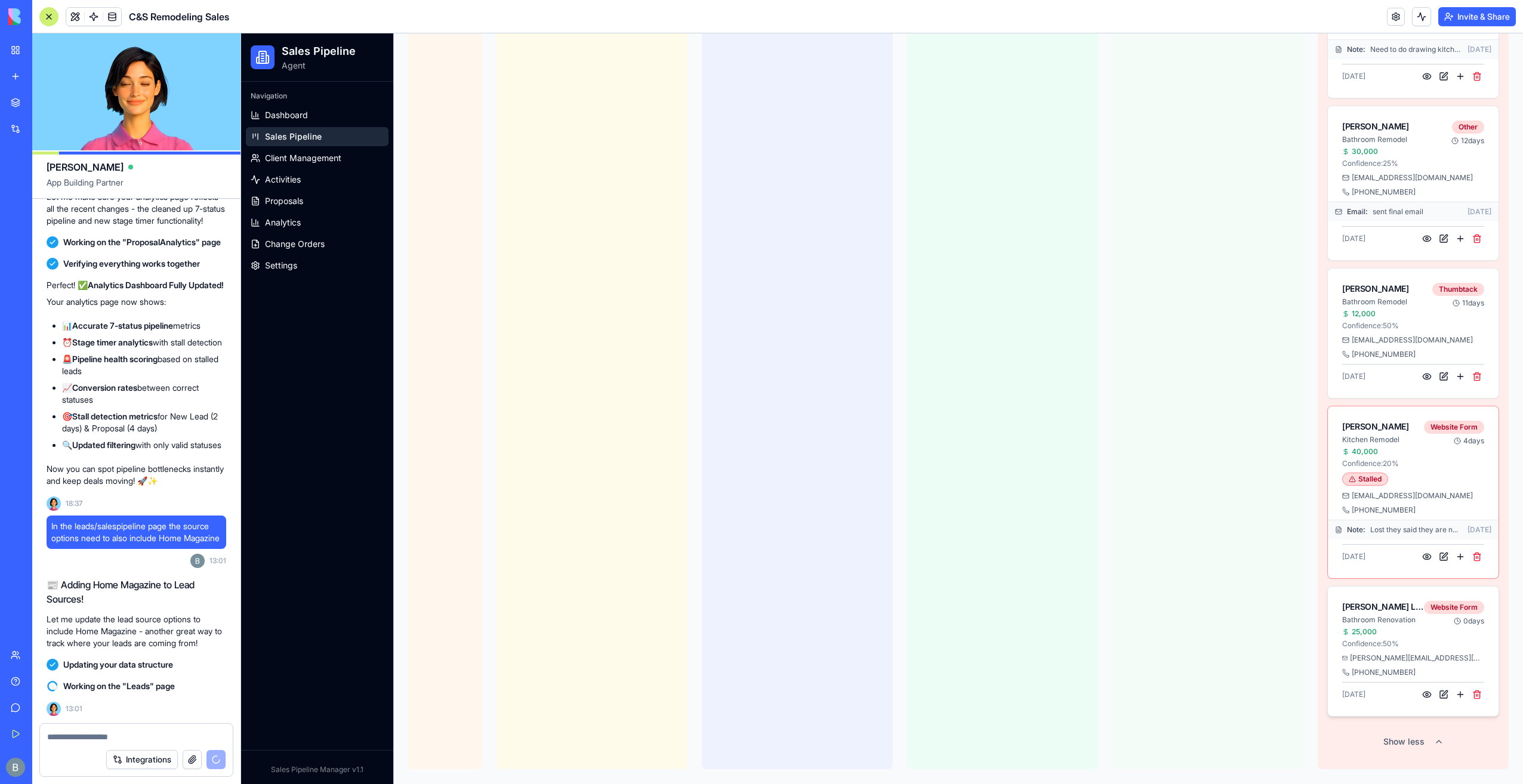
scroll to position [1466, 0]
click at [1391, 727] on button "Show less" at bounding box center [1414, 737] width 172 height 22
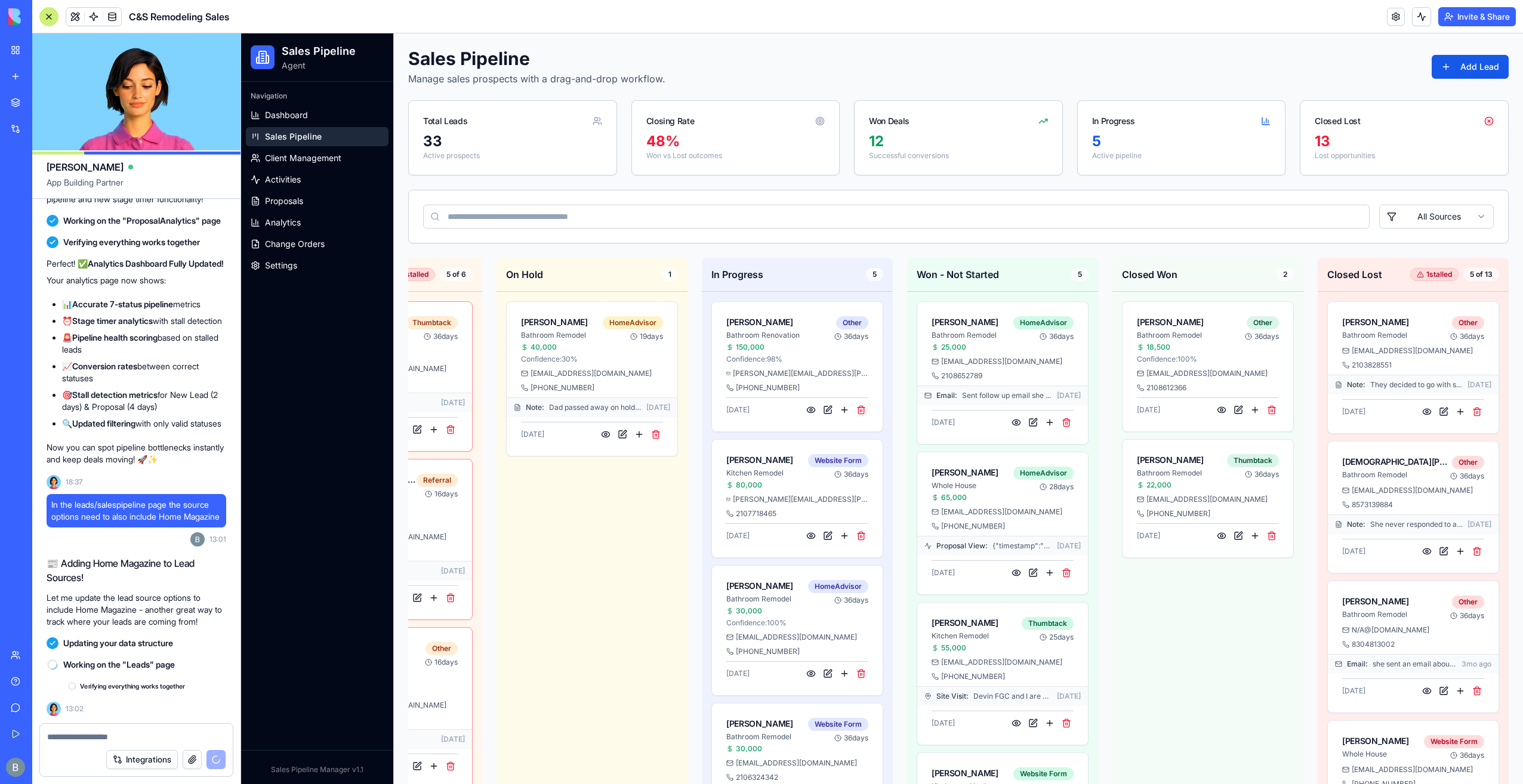
scroll to position [117874, 0]
click at [170, 730] on div at bounding box center [136, 733] width 193 height 19
click at [158, 740] on textarea at bounding box center [136, 737] width 179 height 12
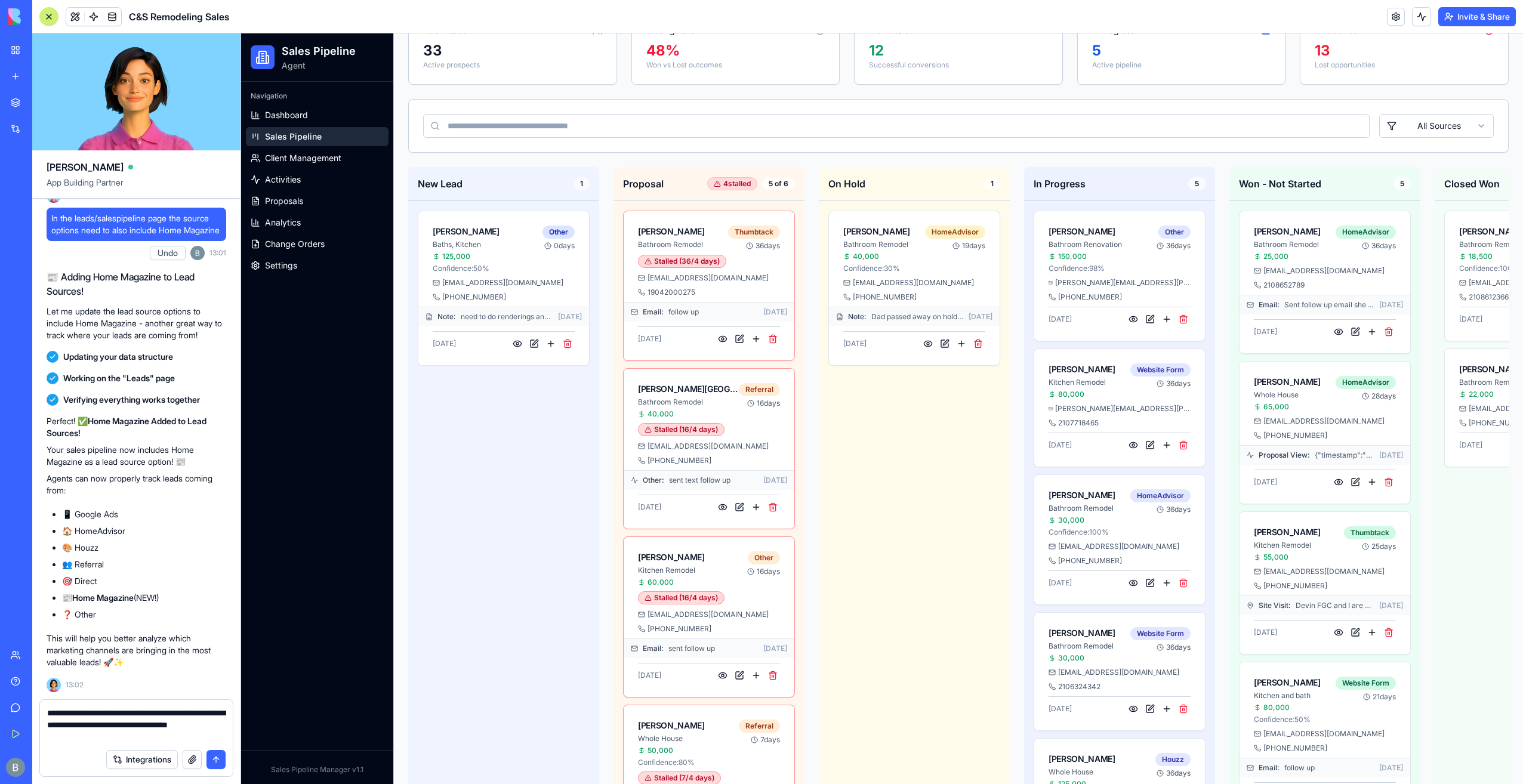
scroll to position [119, 0]
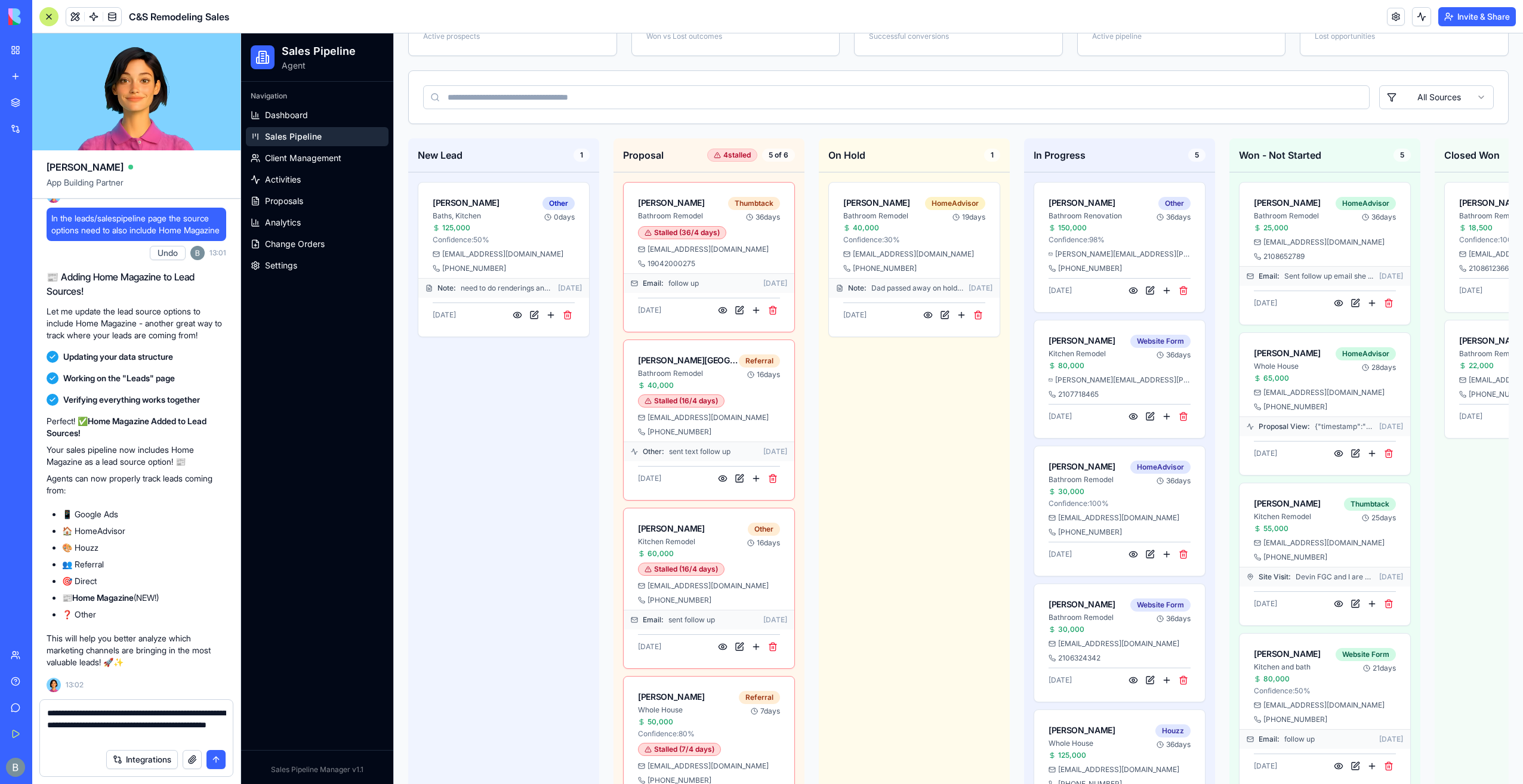
type textarea "**********"
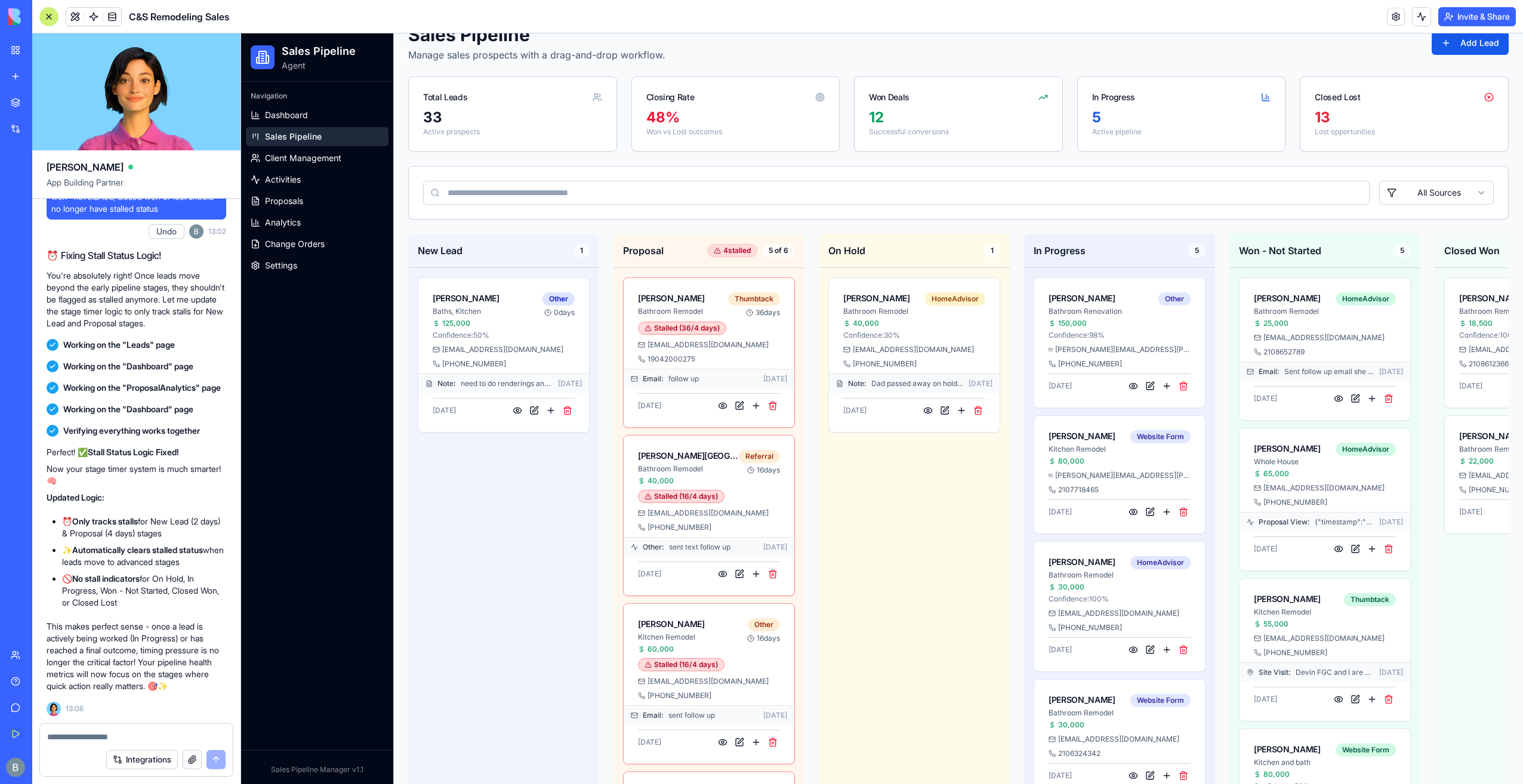
scroll to position [0, 0]
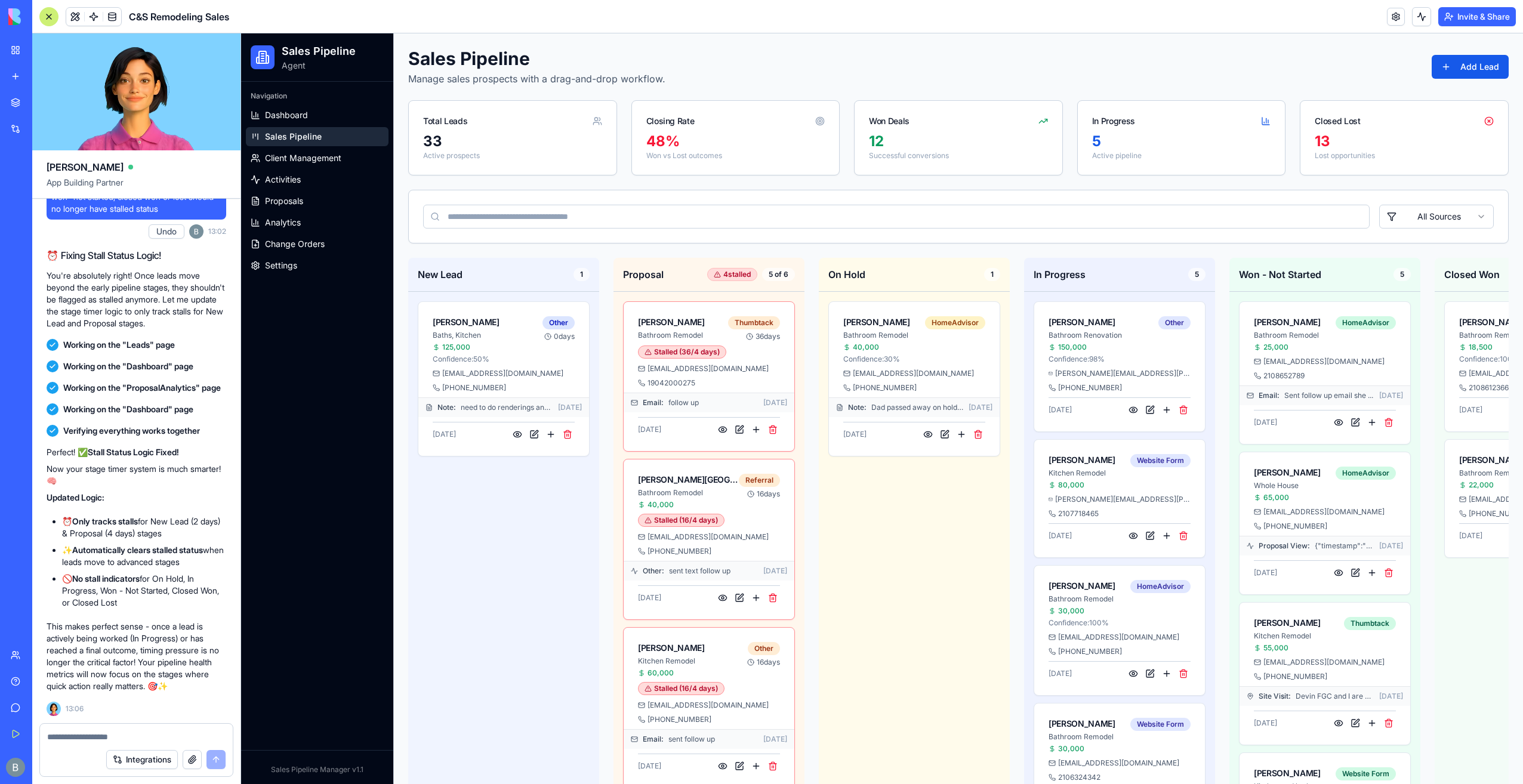
click at [80, 739] on textarea at bounding box center [136, 737] width 179 height 12
type textarea "*"
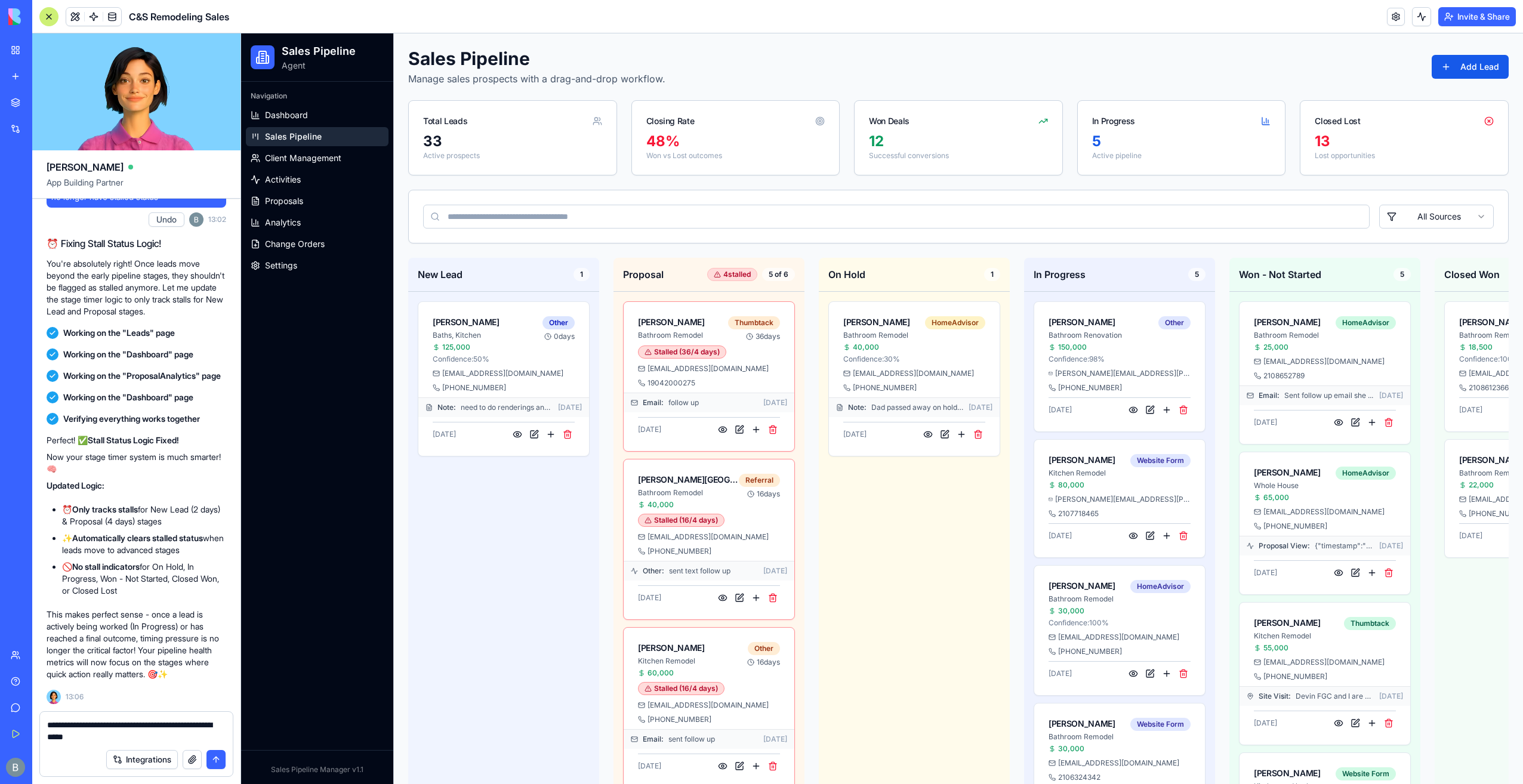
type textarea "**********"
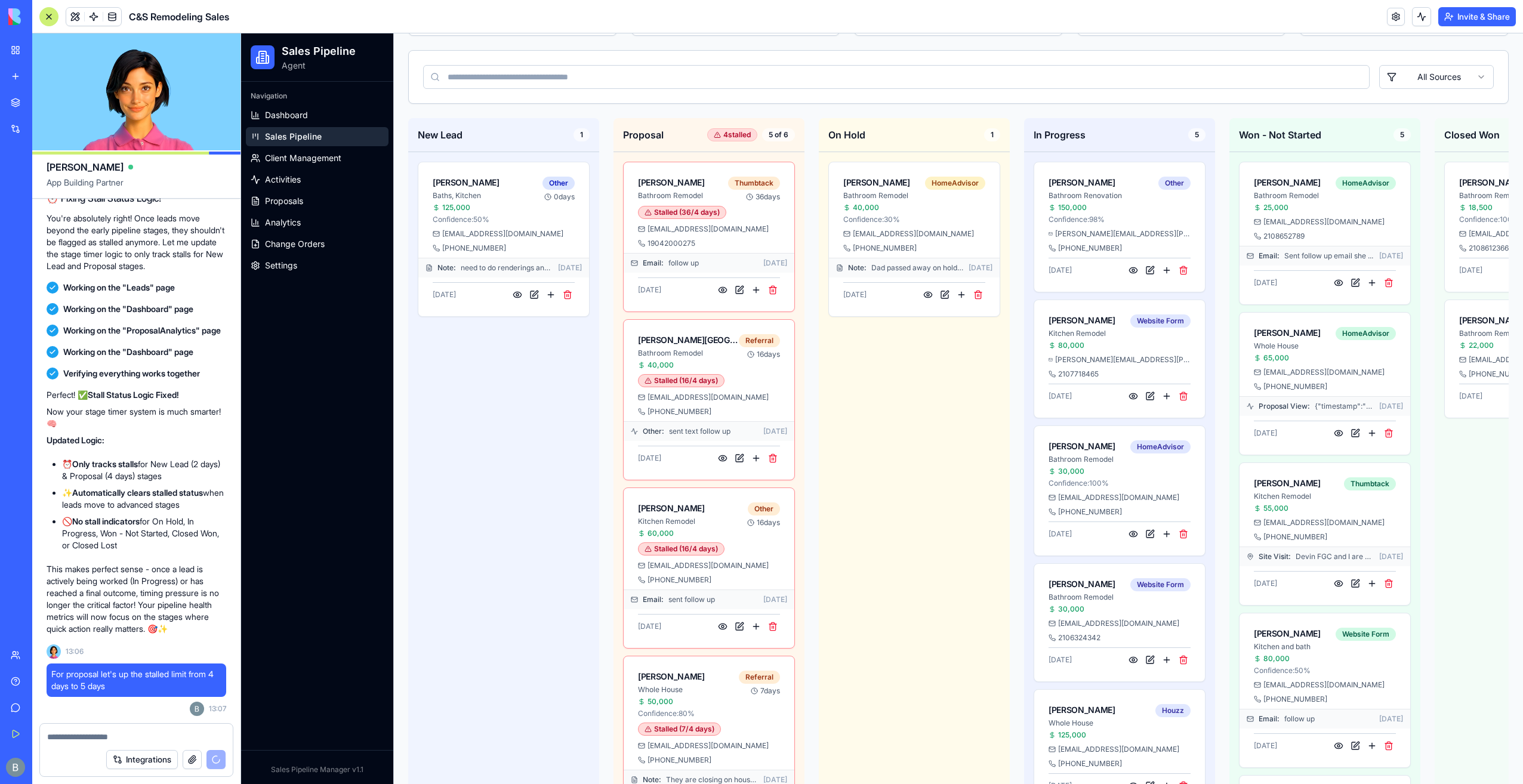
scroll to position [9, 0]
